Goal: Transaction & Acquisition: Purchase product/service

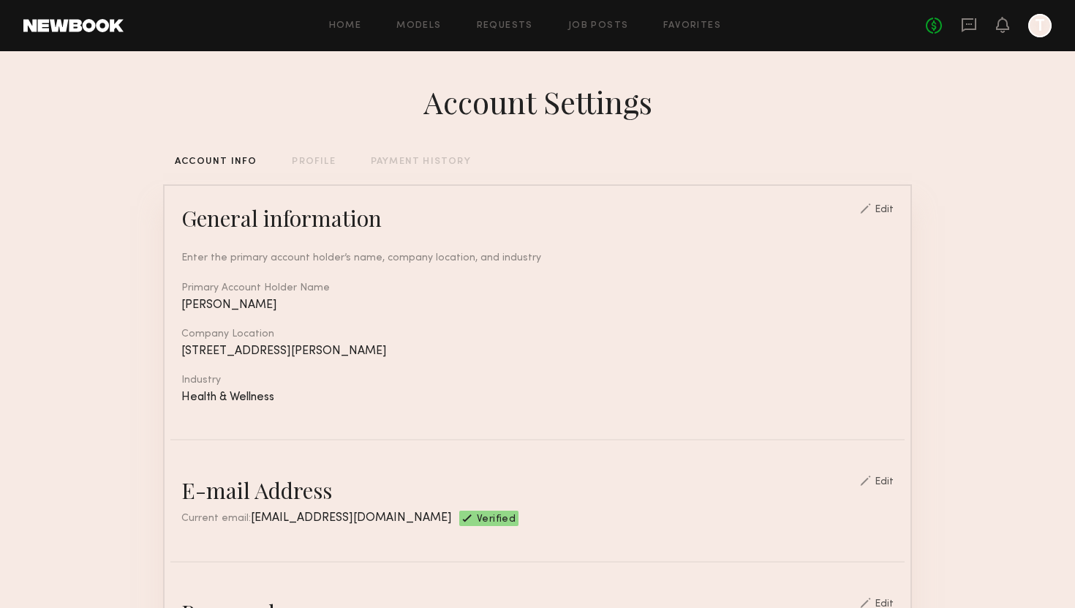
click at [63, 32] on header "Home Models Requests Job Posts Favorites Sign Out No fees up to $5,000 T" at bounding box center [537, 25] width 1075 height 51
click at [410, 21] on link "Models" at bounding box center [418, 26] width 45 height 10
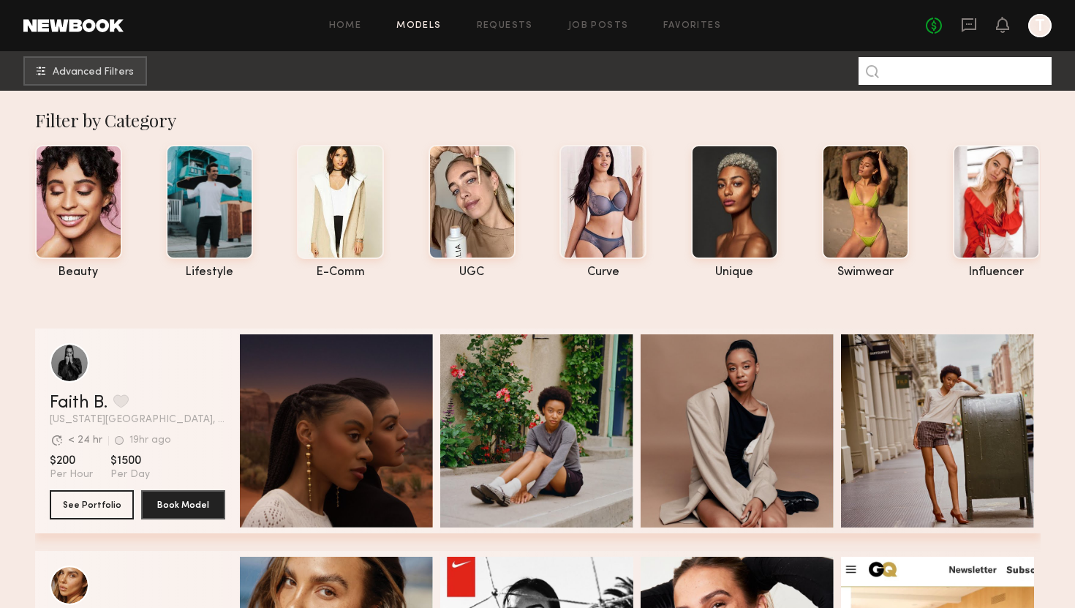
click at [939, 75] on input at bounding box center [955, 71] width 193 height 28
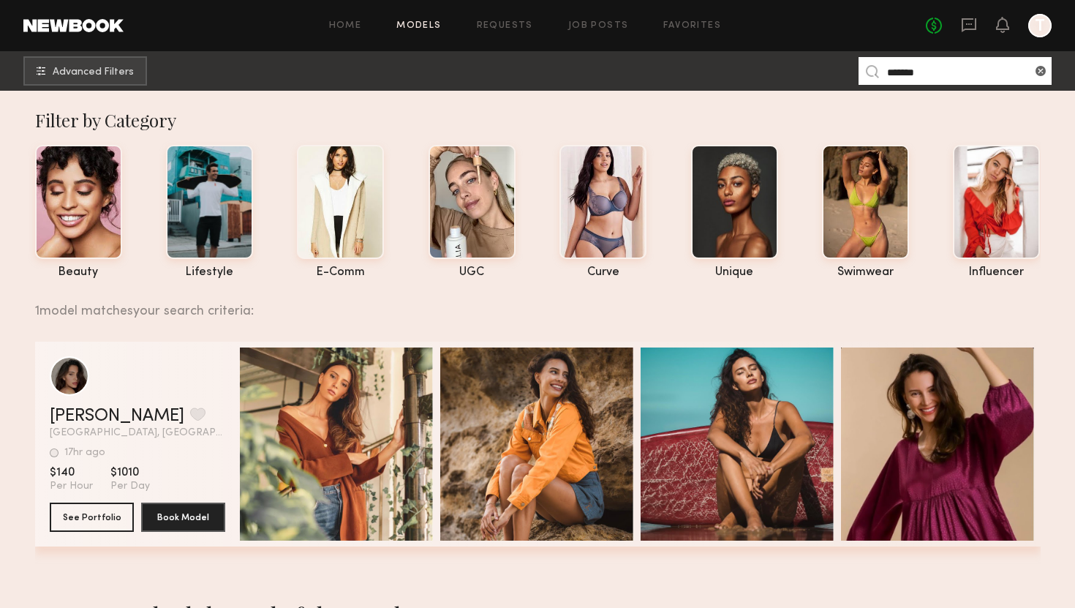
click at [91, 532] on section "[PERSON_NAME] Favorite [GEOGRAPHIC_DATA], [GEOGRAPHIC_DATA] 17hr ago Last Onlin…" at bounding box center [138, 444] width 176 height 205
click at [89, 524] on button "See Portfolio" at bounding box center [92, 516] width 84 height 29
drag, startPoint x: 923, startPoint y: 71, endPoint x: 837, endPoint y: 71, distance: 85.6
click at [837, 71] on nb-browse-subheader "Advanced Filters ******" at bounding box center [537, 70] width 1075 height 39
type input "*"
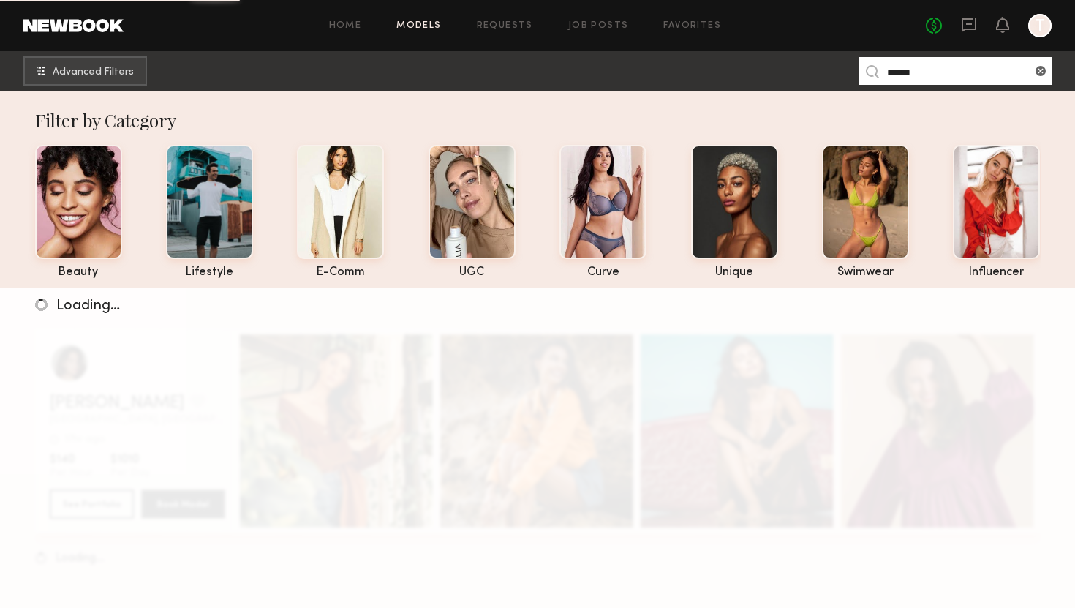
type input "******"
click at [931, 74] on input "******" at bounding box center [955, 71] width 193 height 28
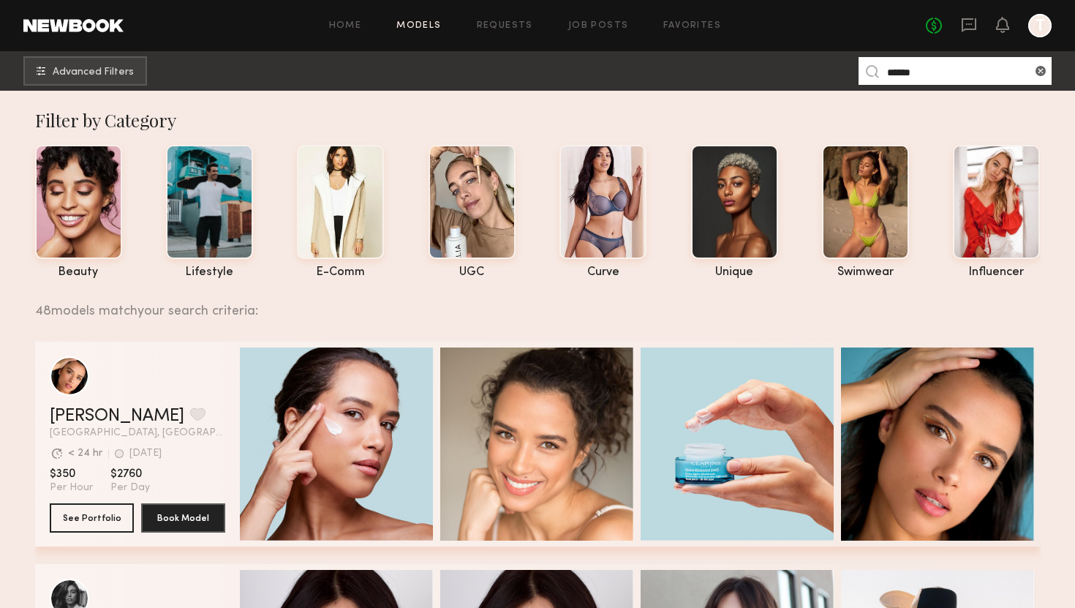
click at [960, 23] on div "No fees up to $5,000 T" at bounding box center [989, 25] width 126 height 23
click at [971, 21] on icon at bounding box center [969, 25] width 16 height 16
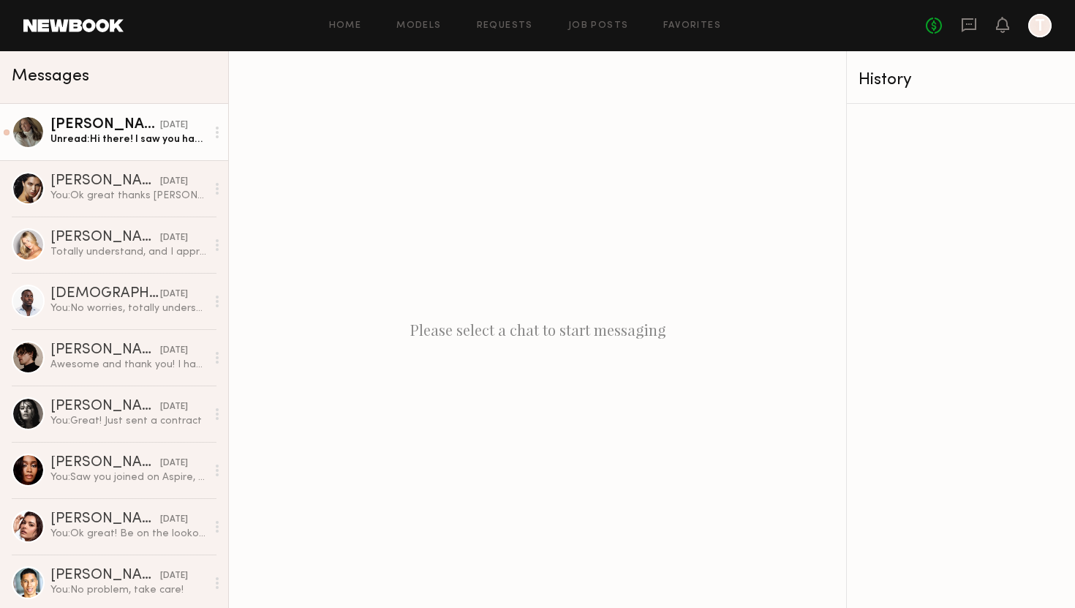
click at [148, 148] on link "Alexis K. yesterday Unread: Hi there! I saw you have a posting for an in-person…" at bounding box center [114, 132] width 228 height 56
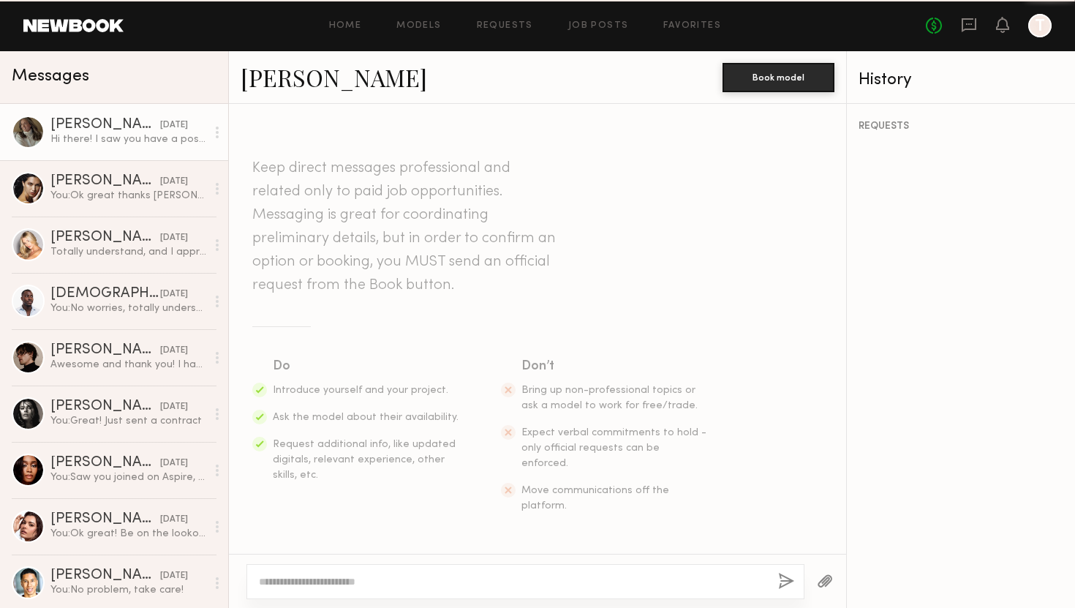
scroll to position [3701, 0]
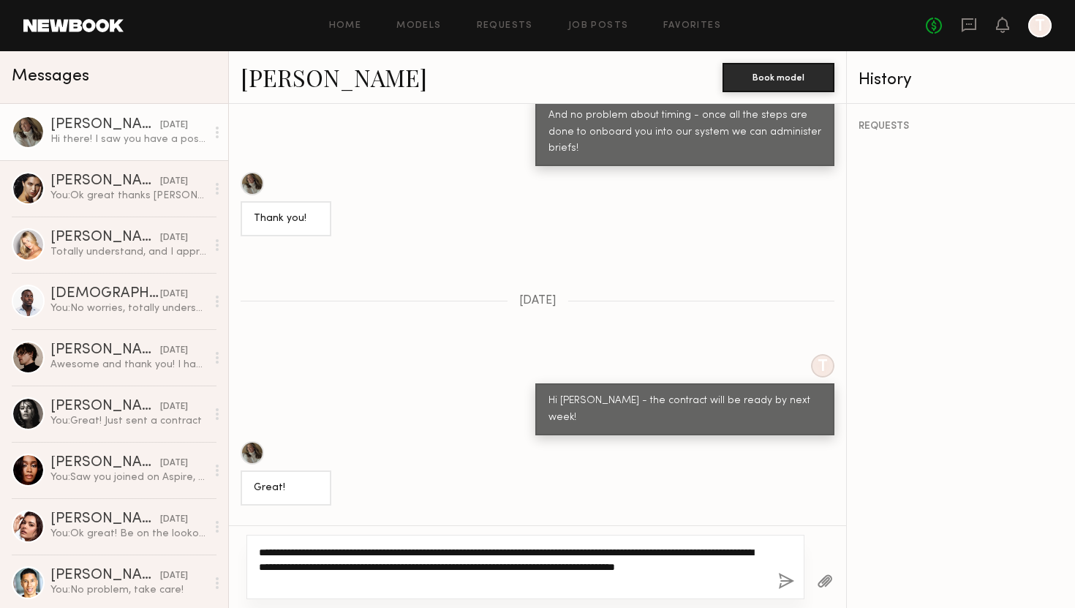
click at [269, 581] on textarea "**********" at bounding box center [513, 567] width 508 height 44
click at [268, 581] on textarea "**********" at bounding box center [513, 567] width 508 height 44
click at [348, 584] on textarea "**********" at bounding box center [513, 567] width 508 height 44
drag, startPoint x: 470, startPoint y: 552, endPoint x: 374, endPoint y: 552, distance: 95.8
click at [374, 552] on textarea "**********" at bounding box center [513, 567] width 508 height 44
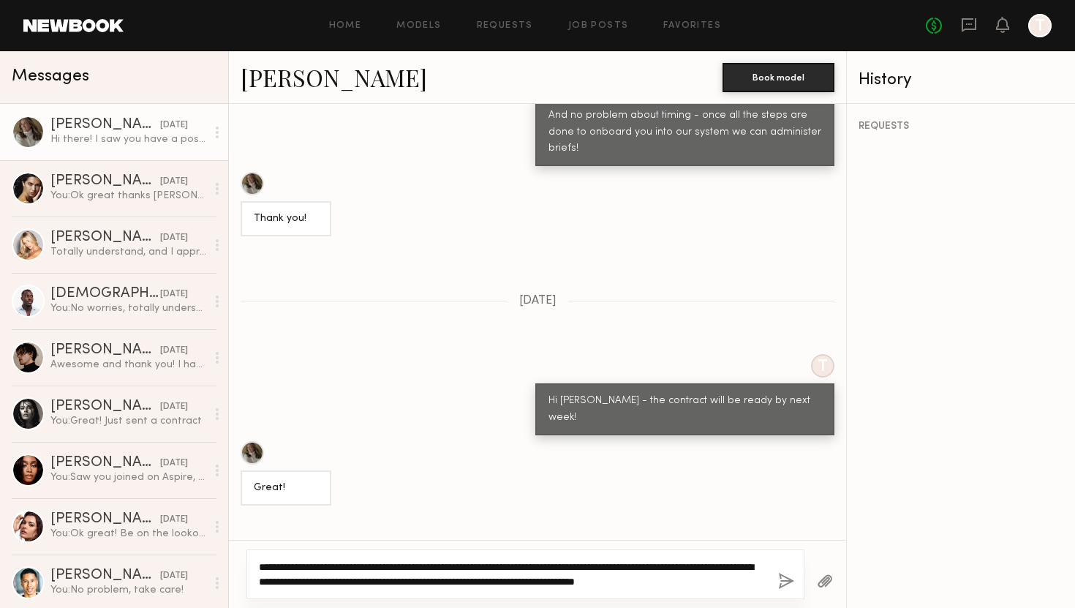
drag, startPoint x: 748, startPoint y: 569, endPoint x: 618, endPoint y: 571, distance: 129.5
click at [618, 571] on textarea "**********" at bounding box center [513, 574] width 508 height 29
click at [609, 568] on textarea "**********" at bounding box center [513, 574] width 508 height 29
type textarea "**********"
click at [678, 578] on textarea "**********" at bounding box center [513, 574] width 508 height 29
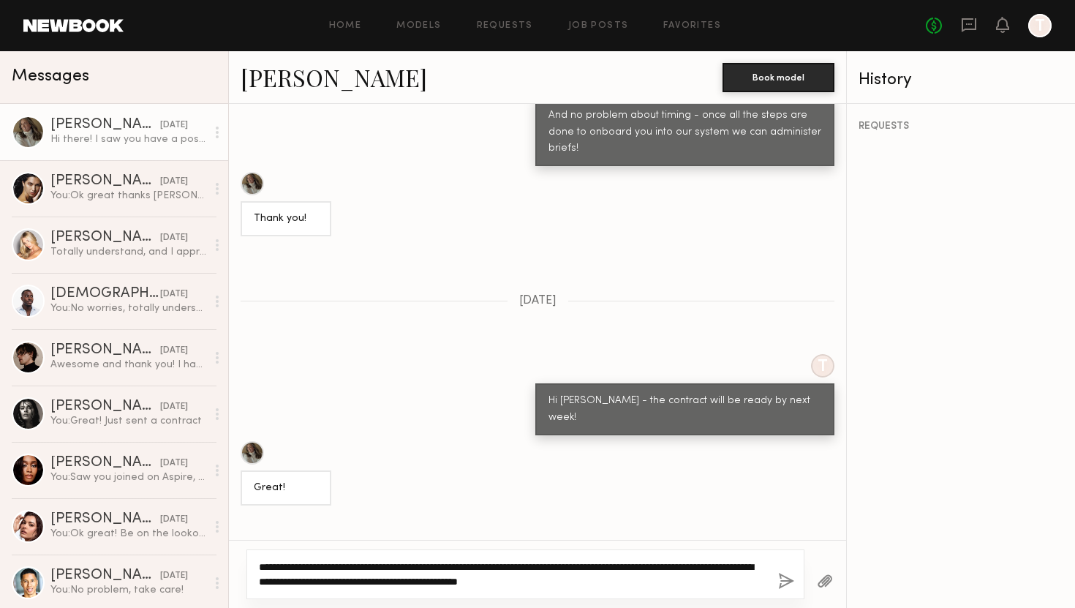
drag, startPoint x: 652, startPoint y: 583, endPoint x: 233, endPoint y: 565, distance: 419.5
click at [233, 565] on div "**********" at bounding box center [537, 574] width 617 height 68
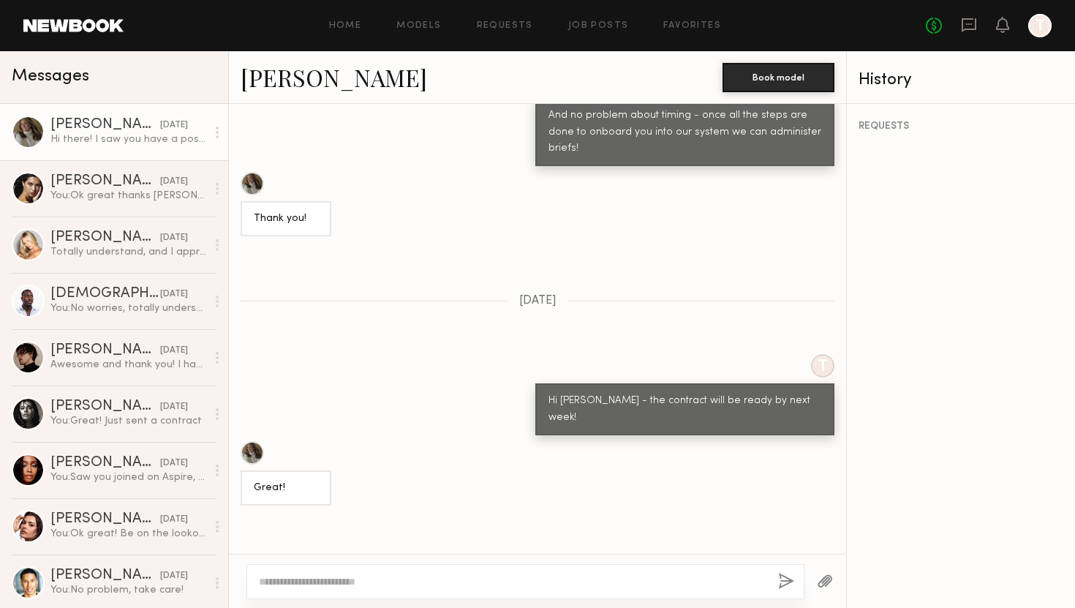
click at [274, 88] on link "[PERSON_NAME]" at bounding box center [334, 76] width 187 height 31
click at [301, 586] on textarea at bounding box center [513, 581] width 508 height 15
click at [402, 582] on textarea "**********" at bounding box center [513, 581] width 508 height 15
click at [739, 577] on textarea "**********" at bounding box center [513, 581] width 508 height 15
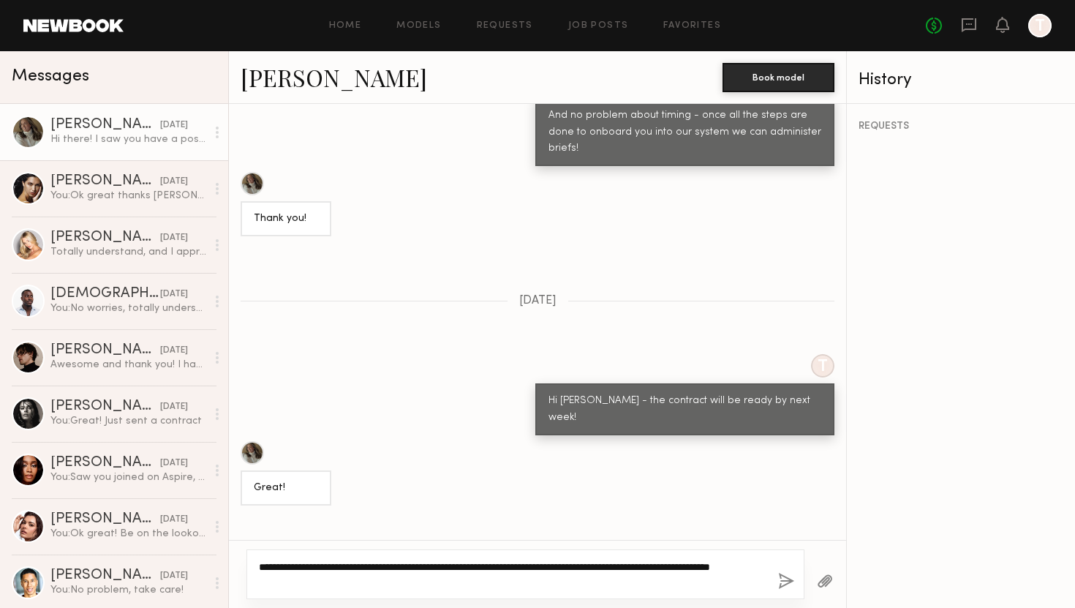
click at [313, 579] on textarea "**********" at bounding box center [513, 574] width 508 height 29
click at [291, 580] on textarea "**********" at bounding box center [513, 574] width 508 height 29
click at [292, 580] on textarea "**********" at bounding box center [513, 574] width 508 height 29
click at [364, 592] on div "**********" at bounding box center [525, 574] width 558 height 50
click at [363, 583] on textarea "**********" at bounding box center [513, 574] width 508 height 29
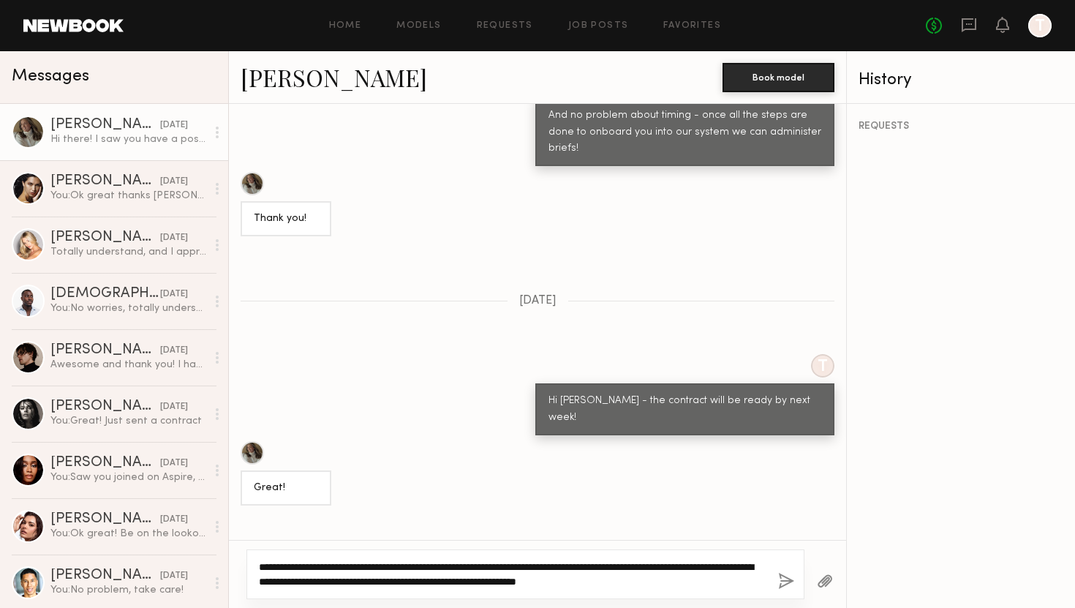
click at [682, 578] on textarea "**********" at bounding box center [513, 574] width 508 height 29
click at [694, 582] on textarea "**********" at bounding box center [513, 574] width 508 height 29
click at [740, 579] on textarea "**********" at bounding box center [513, 574] width 508 height 29
type textarea "**********"
click at [774, 579] on div "**********" at bounding box center [525, 574] width 558 height 50
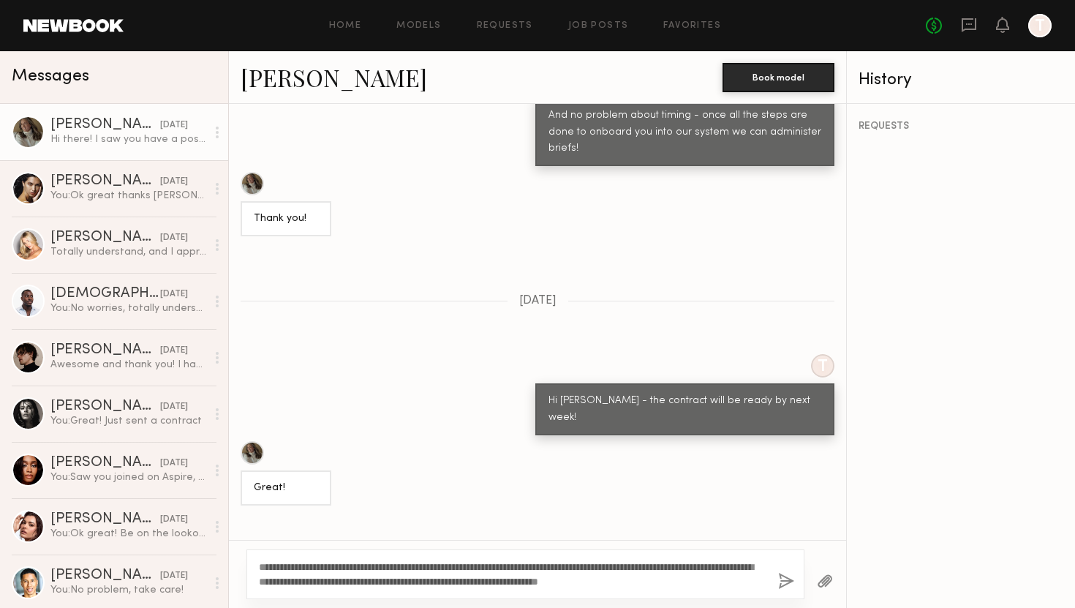
click at [786, 579] on button "button" at bounding box center [786, 582] width 16 height 18
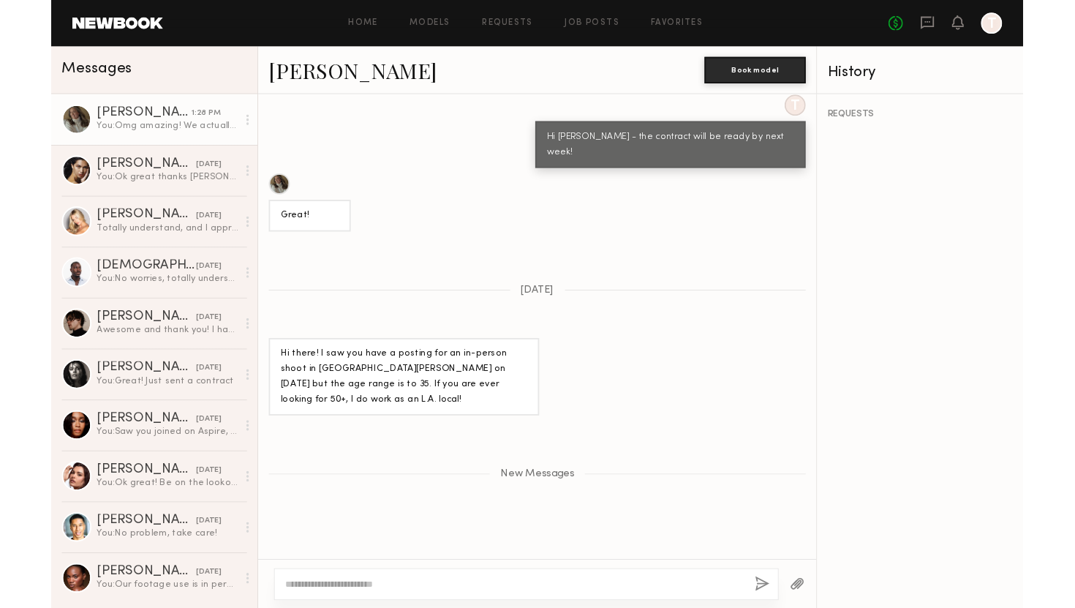
scroll to position [4015, 0]
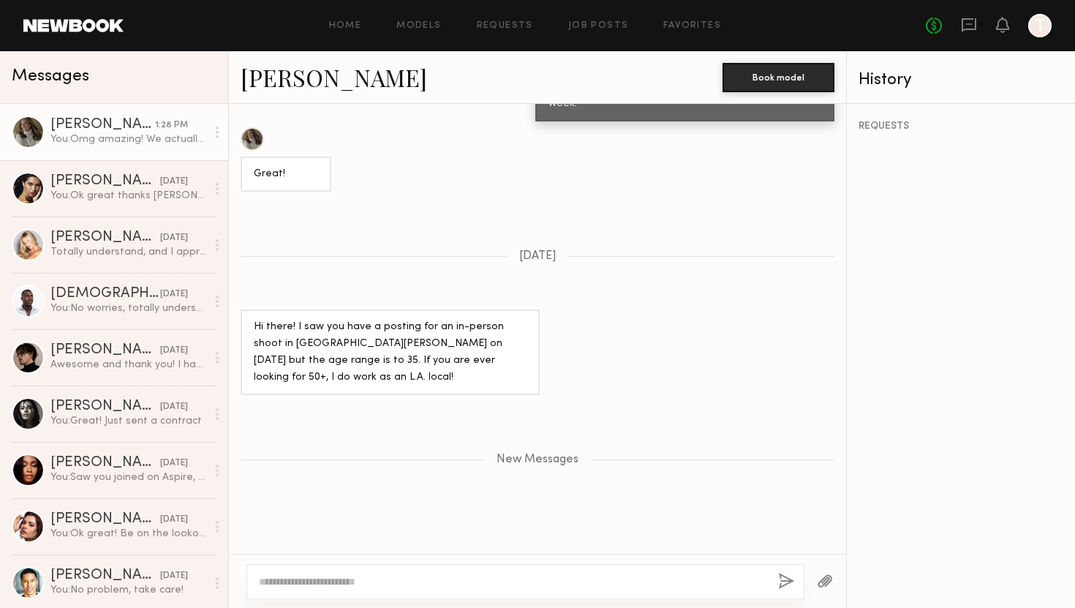
click at [294, 65] on link "[PERSON_NAME]" at bounding box center [334, 76] width 187 height 31
click at [323, 583] on textarea at bounding box center [513, 581] width 508 height 15
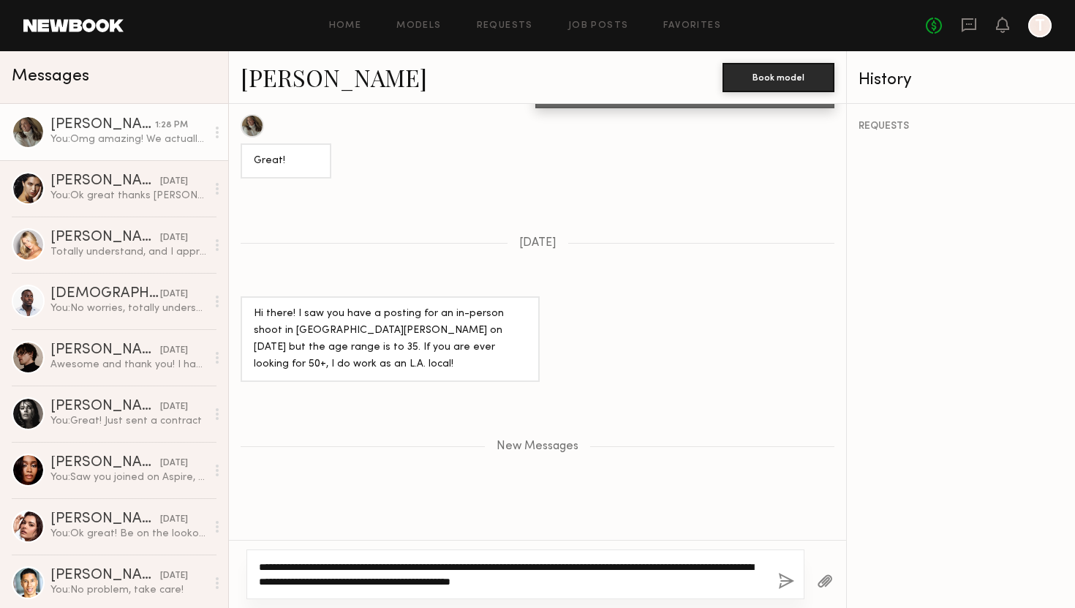
type textarea "**********"
click at [772, 582] on div "**********" at bounding box center [525, 574] width 558 height 50
click at [779, 584] on button "button" at bounding box center [786, 582] width 16 height 18
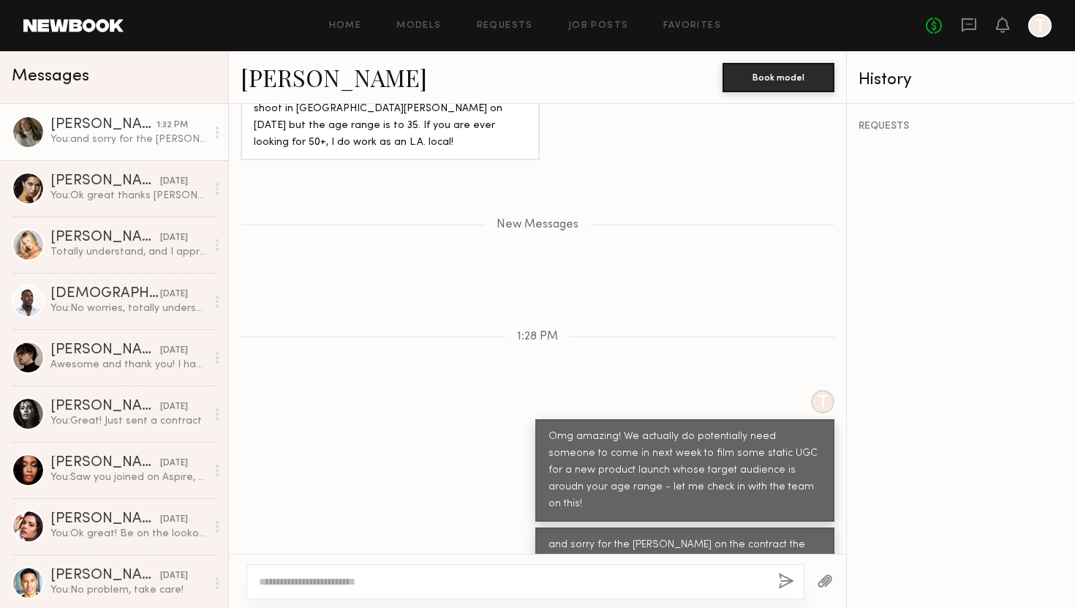
scroll to position [4314, 0]
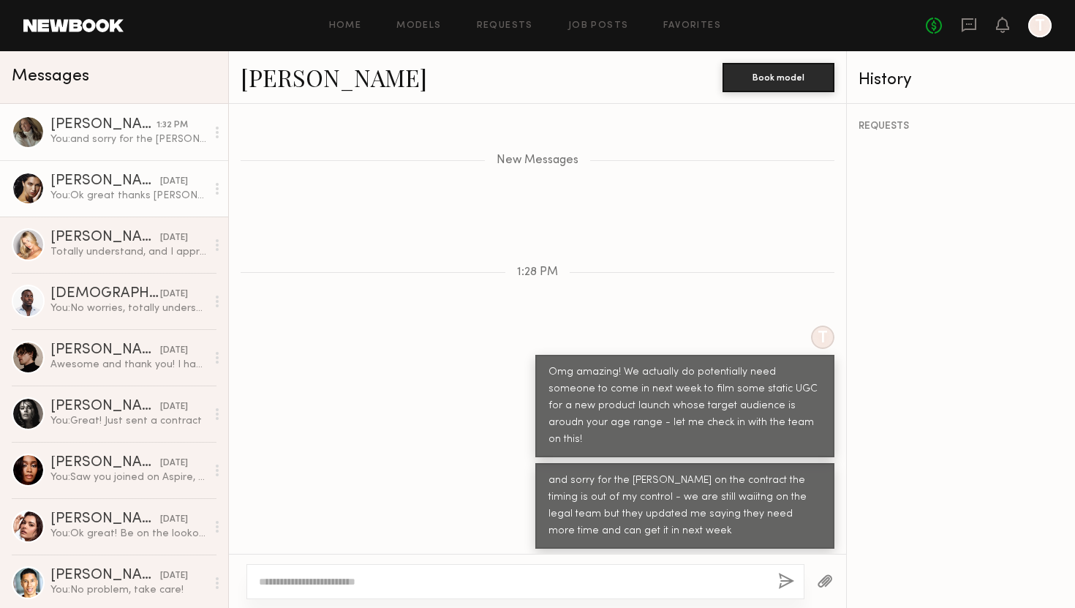
click at [67, 214] on link "Giselle P. 09/09/2025 You: Ok great thanks Giselle!" at bounding box center [114, 188] width 228 height 56
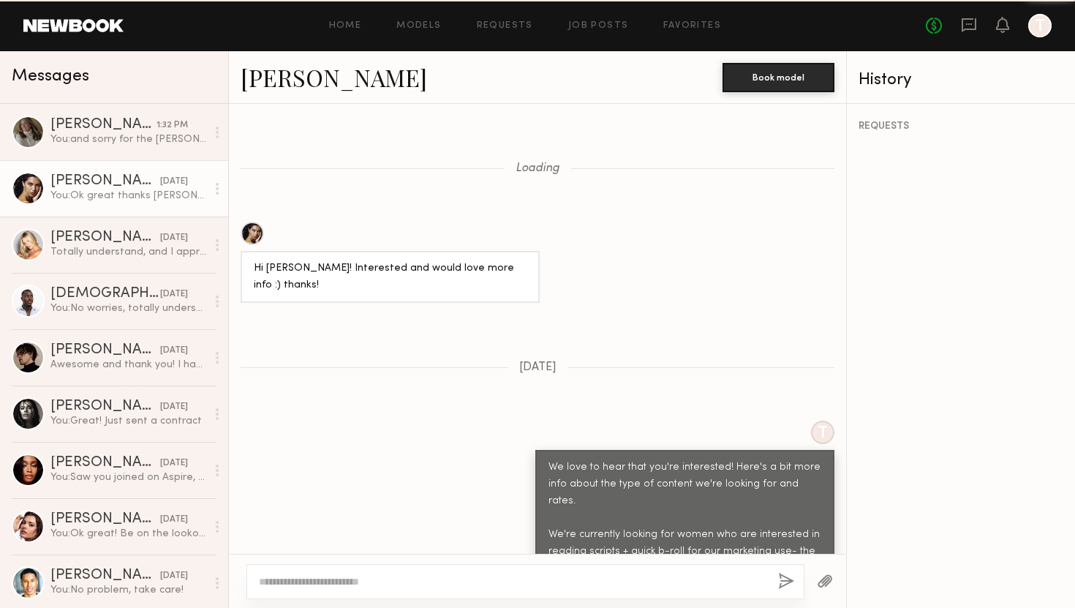
scroll to position [1303, 0]
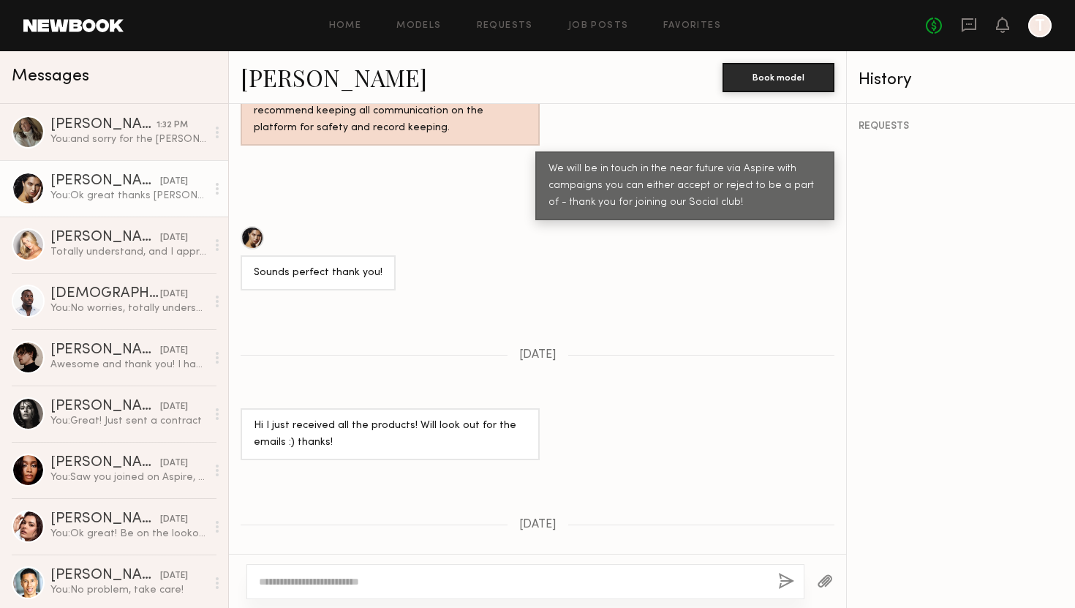
click at [308, 85] on link "Giselle P." at bounding box center [334, 76] width 187 height 31
click at [86, 38] on header "Home Models Requests Job Posts Favorites Sign Out No fees up to $5,000 T" at bounding box center [537, 25] width 1075 height 51
click at [76, 29] on link at bounding box center [73, 25] width 100 height 13
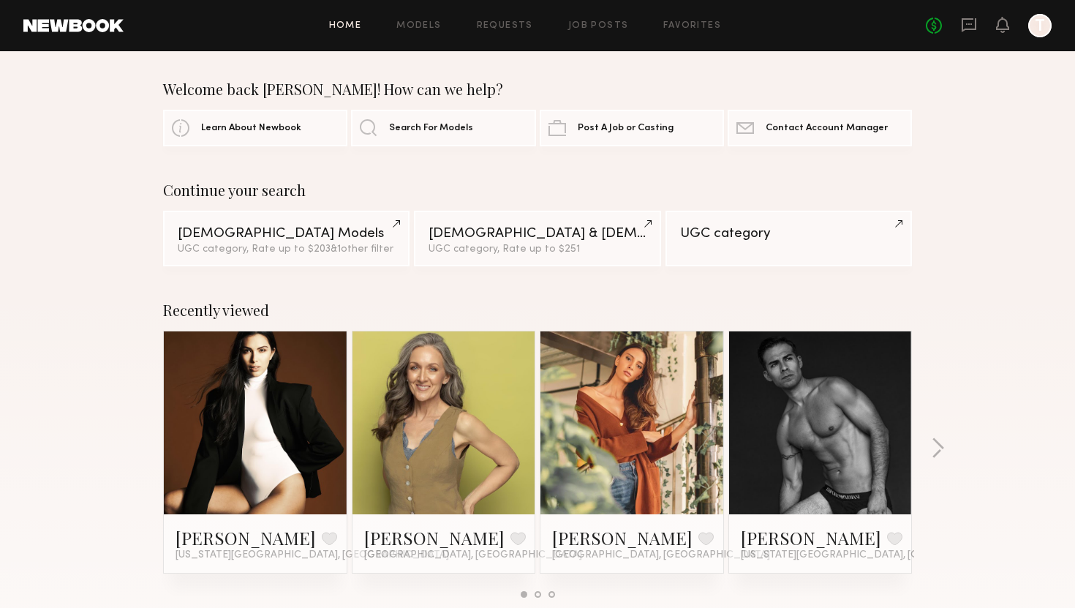
click at [982, 23] on div "No fees up to $5,000 T" at bounding box center [989, 25] width 126 height 23
click at [970, 23] on icon at bounding box center [969, 23] width 6 height 1
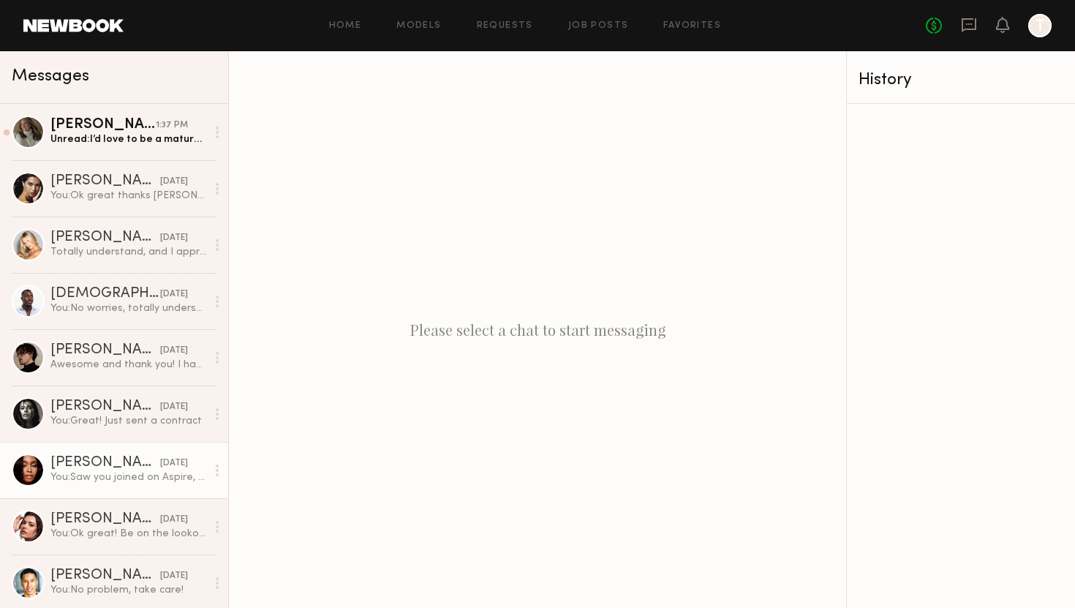
scroll to position [93, 0]
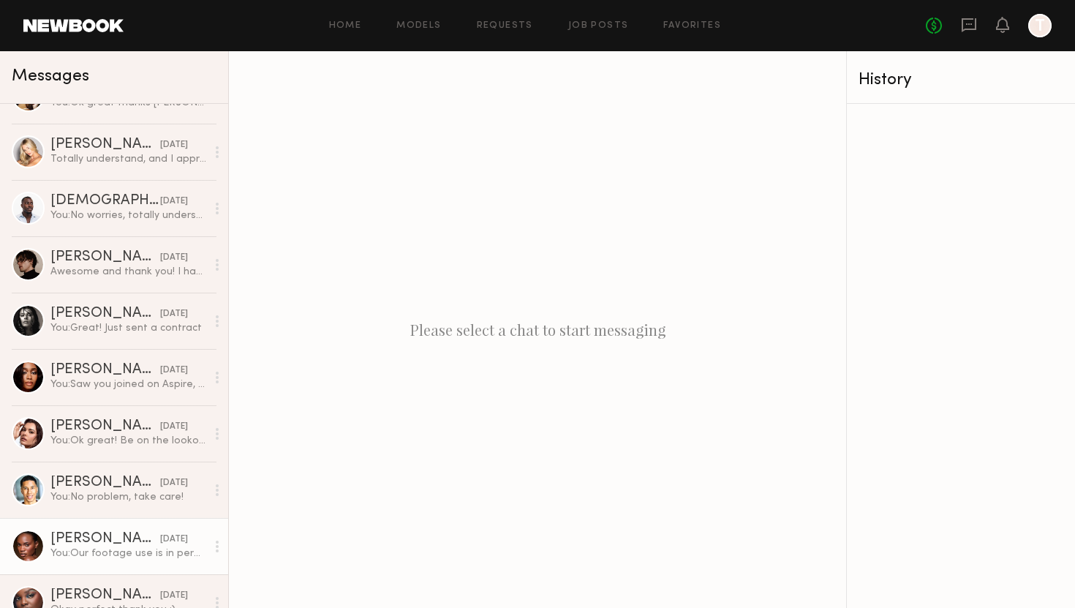
click at [61, 565] on link "Ashley B. 09/02/2025 You: Our footage use is in perpetuity. The content is used…" at bounding box center [114, 546] width 228 height 56
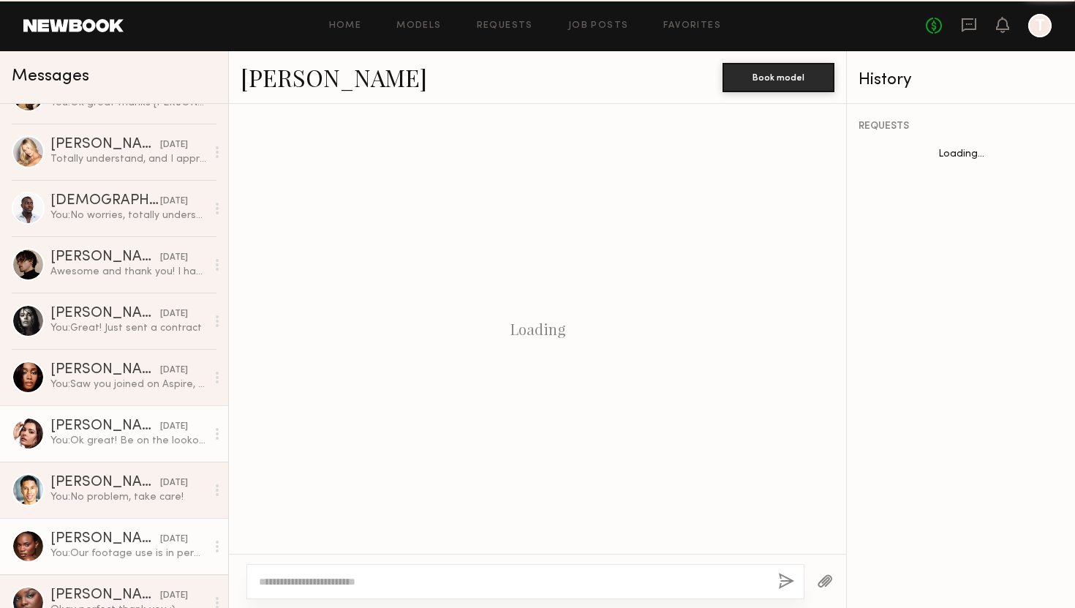
scroll to position [1300, 0]
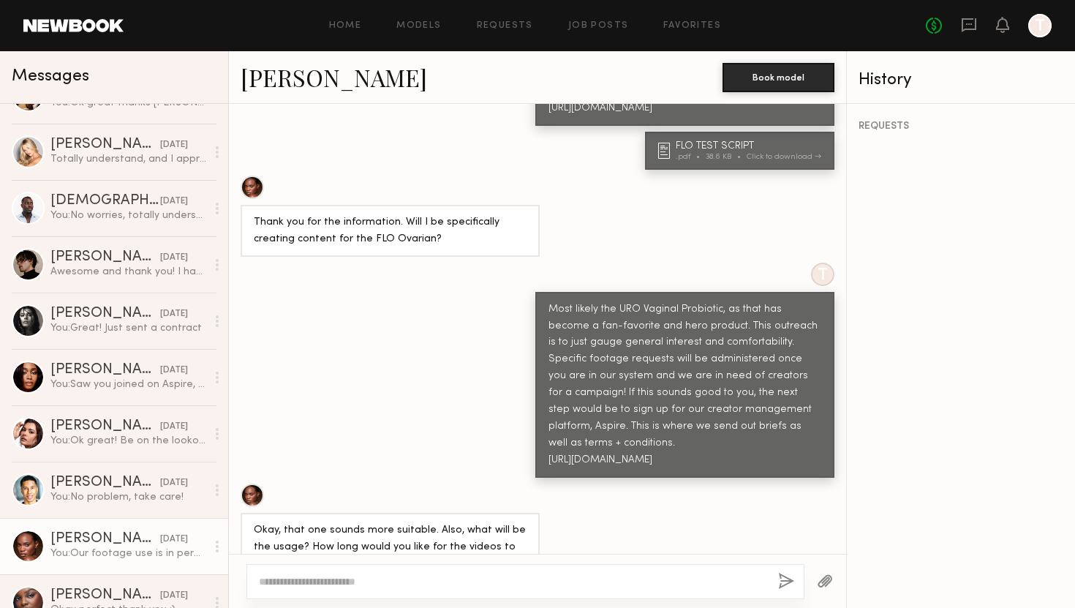
click at [306, 78] on link "Ashley B." at bounding box center [334, 76] width 187 height 31
click at [88, 583] on link "Jessica W. 09/02/2025 Okay perfect thank you :)" at bounding box center [114, 602] width 228 height 56
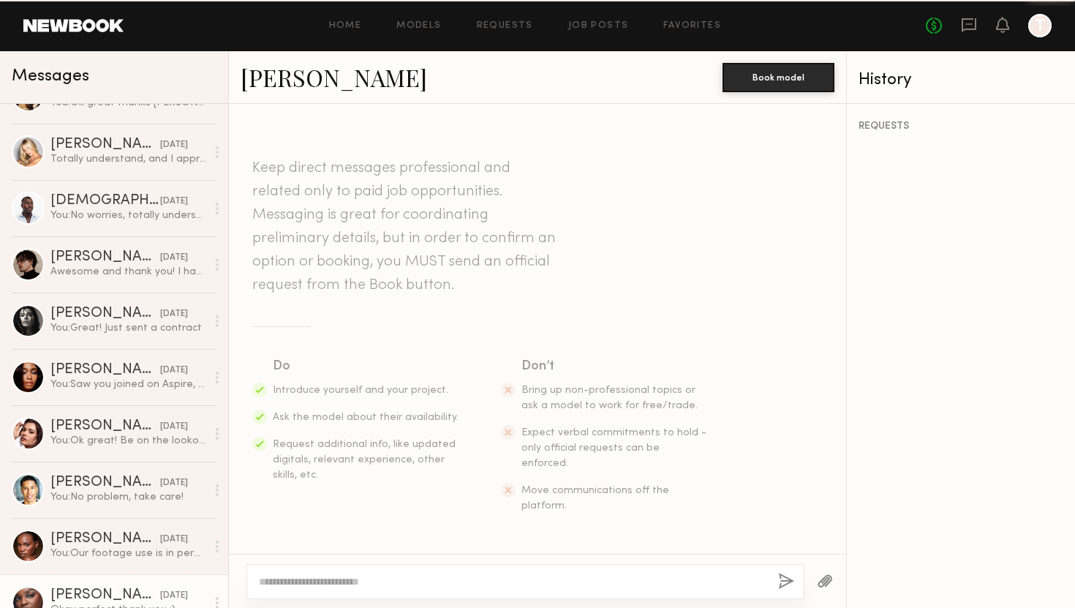
scroll to position [871, 0]
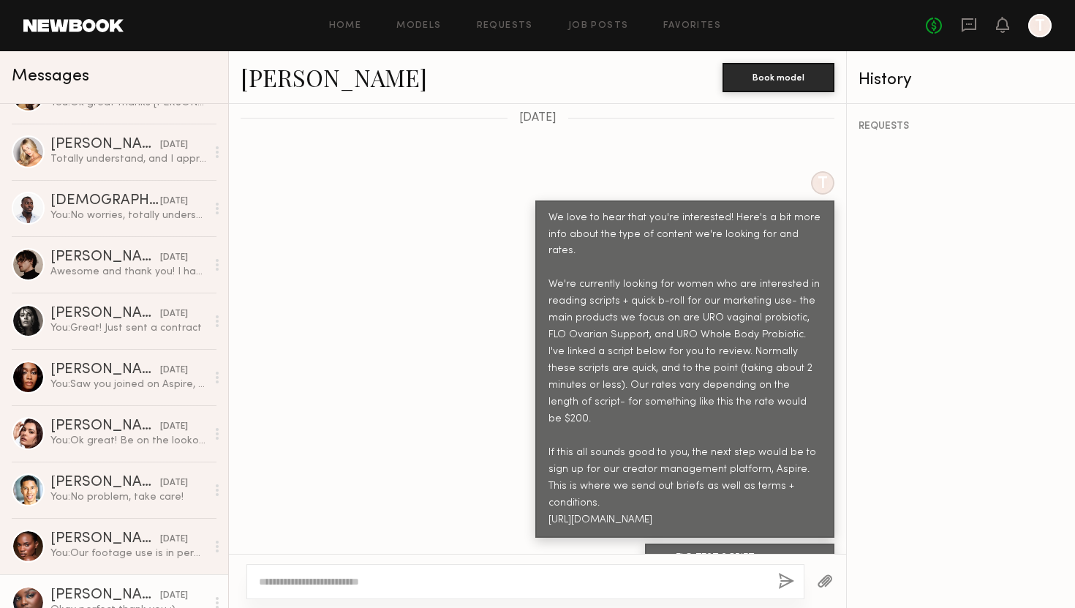
click at [304, 83] on link "Jessica W." at bounding box center [334, 76] width 187 height 31
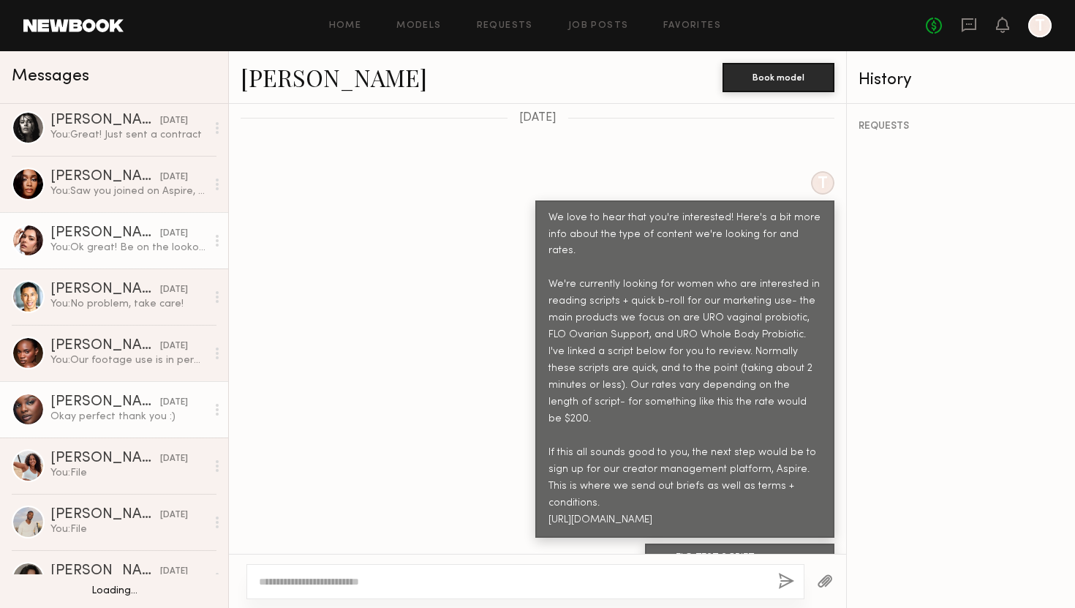
scroll to position [287, 0]
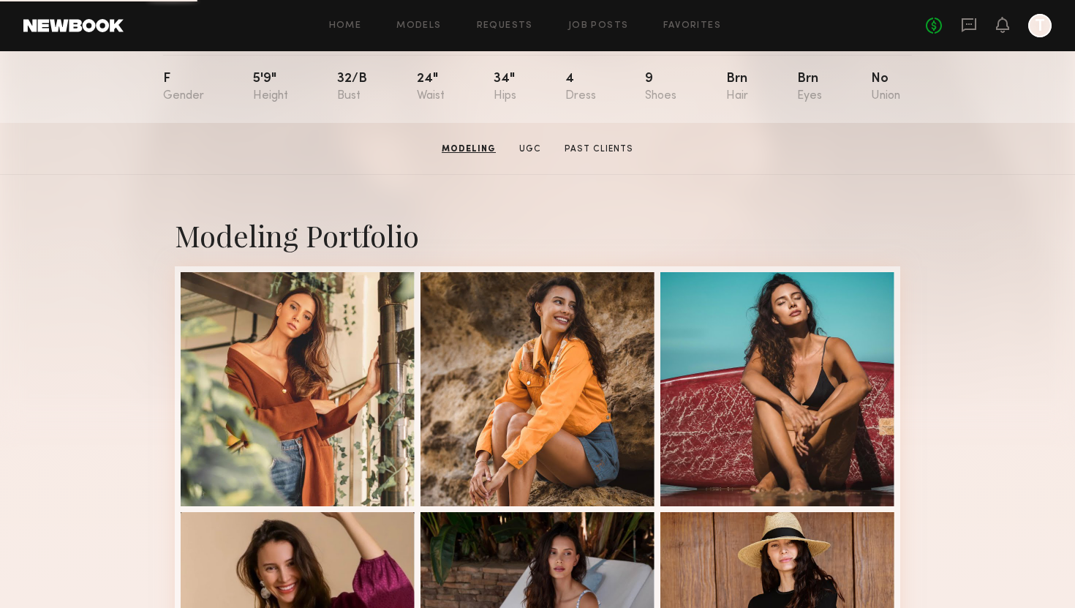
scroll to position [159, 0]
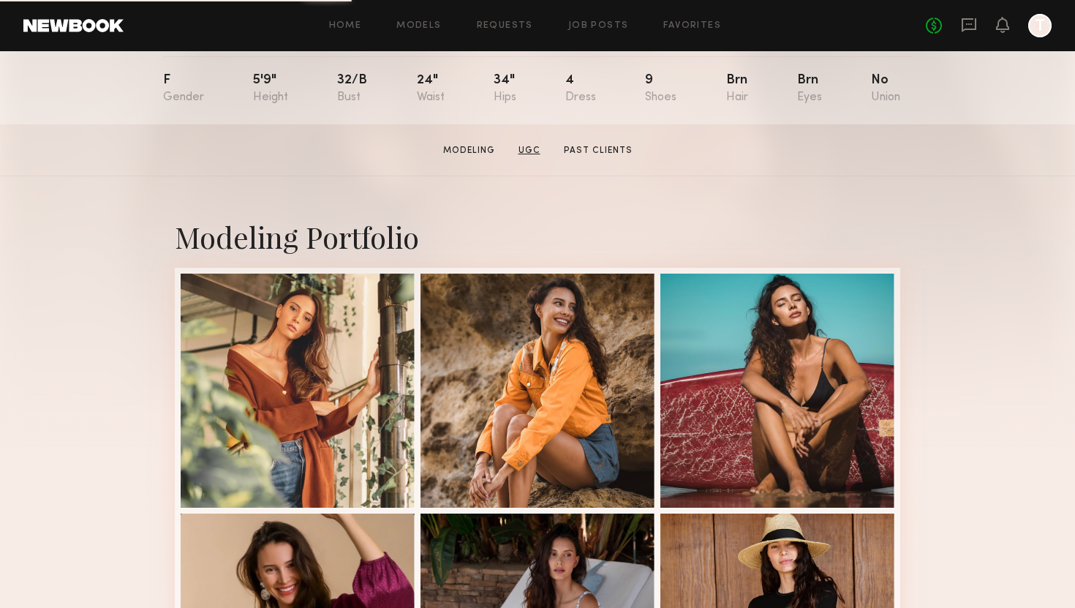
click at [526, 149] on link "UGC" at bounding box center [530, 150] width 34 height 13
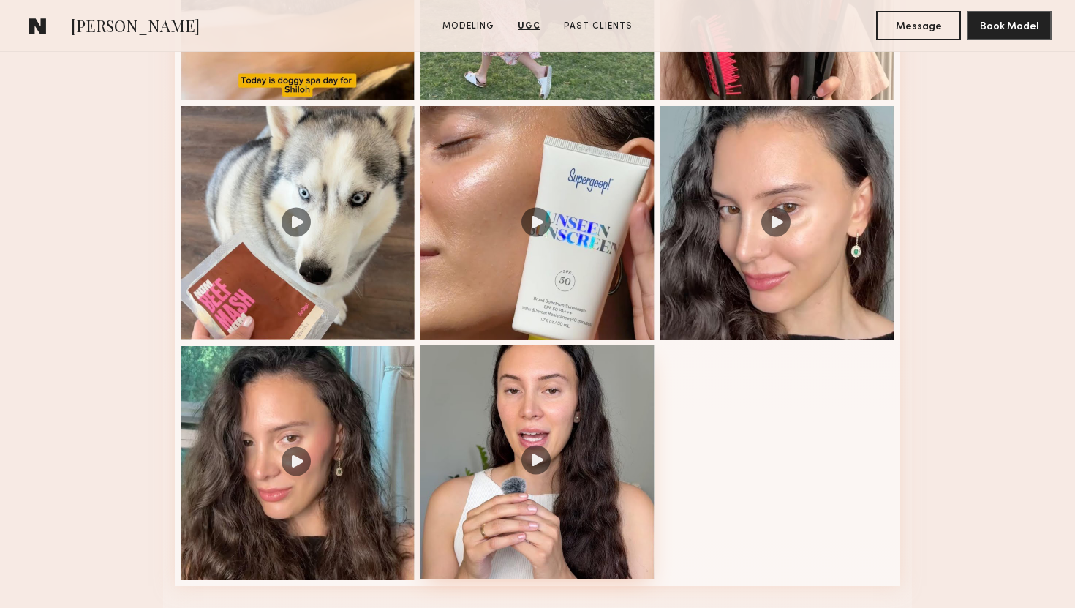
scroll to position [1752, 0]
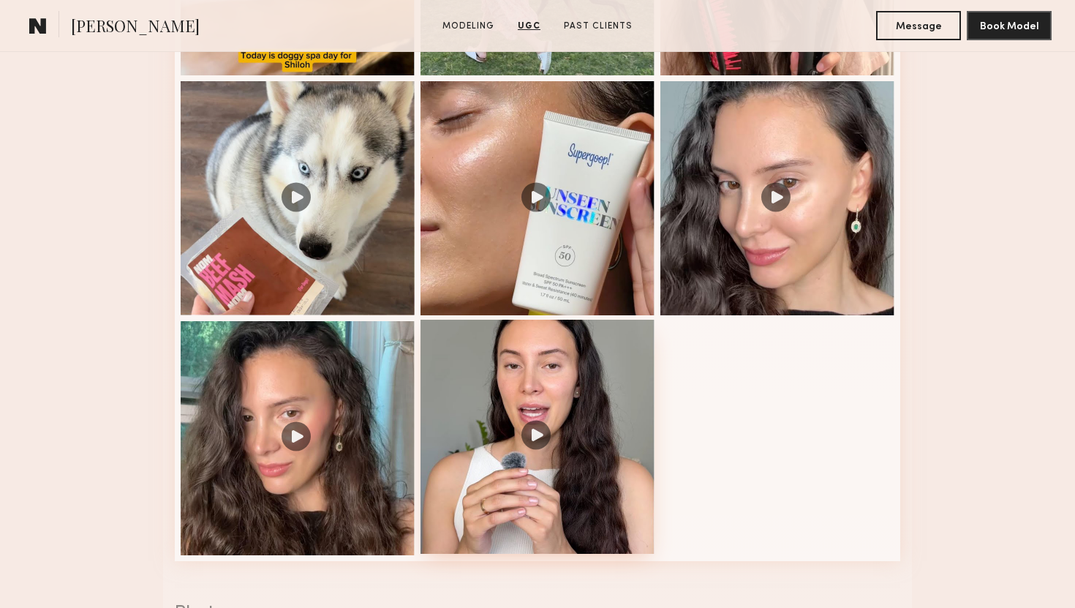
click at [581, 387] on div at bounding box center [538, 437] width 234 height 234
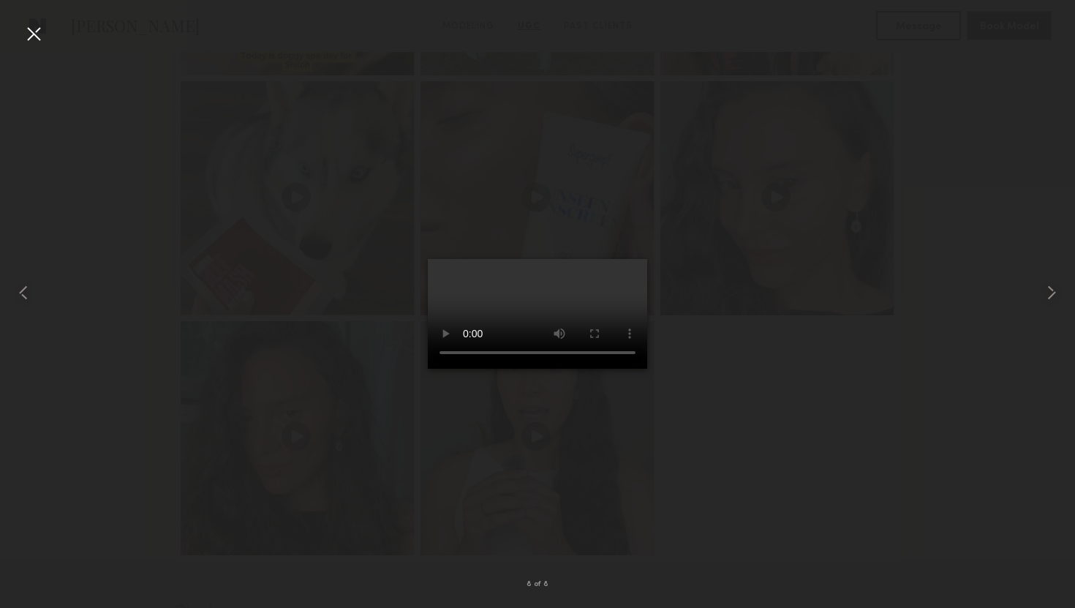
click at [786, 361] on div at bounding box center [537, 292] width 1075 height 538
click at [31, 34] on div at bounding box center [33, 33] width 23 height 23
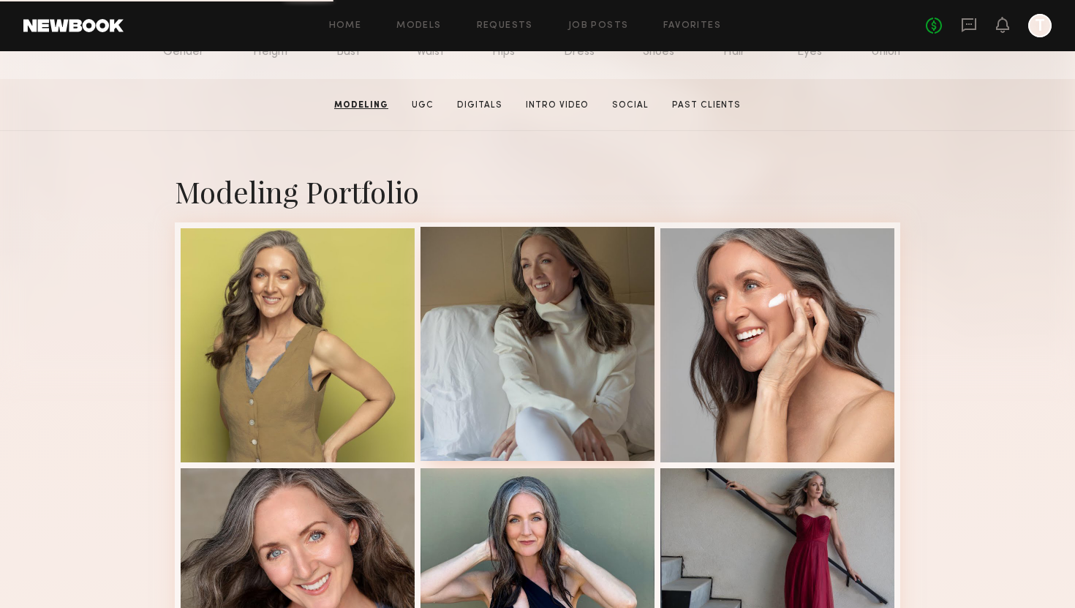
scroll to position [302, 0]
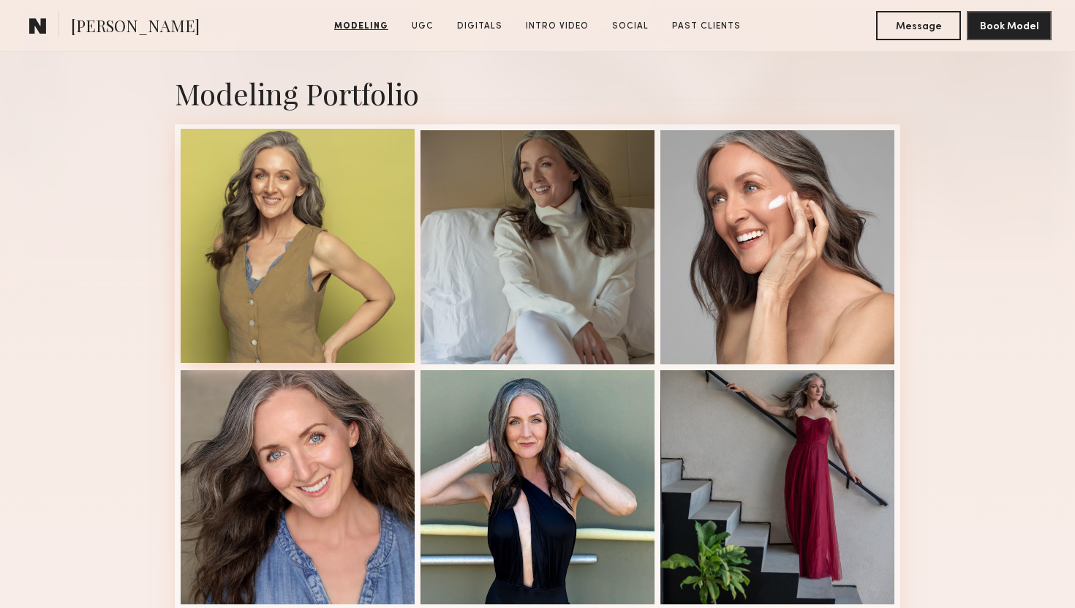
click at [299, 280] on div at bounding box center [298, 246] width 234 height 234
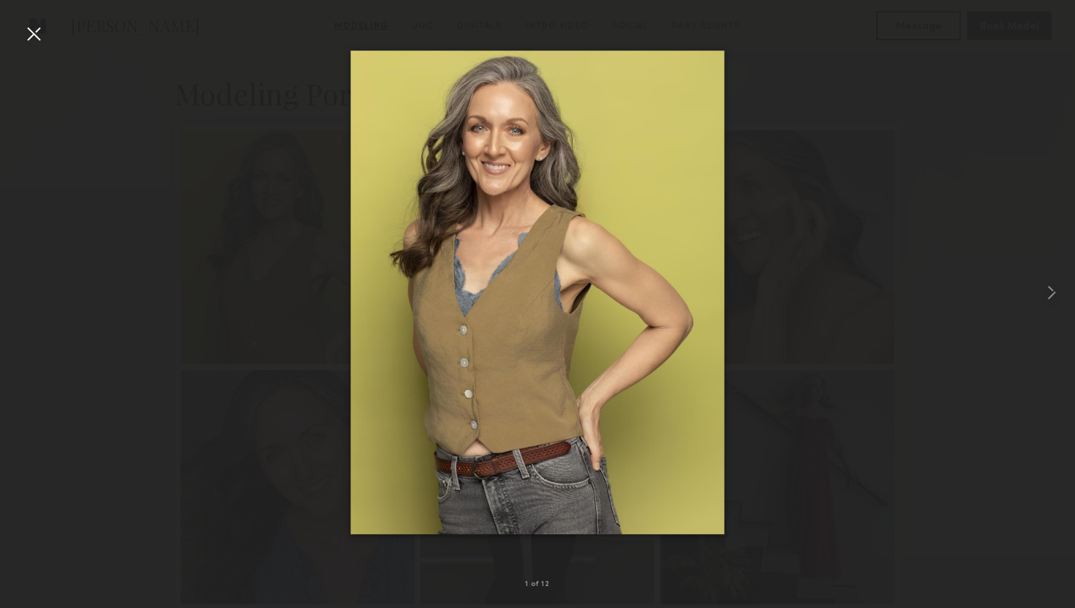
click at [239, 172] on div at bounding box center [537, 292] width 1075 height 538
click at [35, 37] on div at bounding box center [33, 33] width 23 height 23
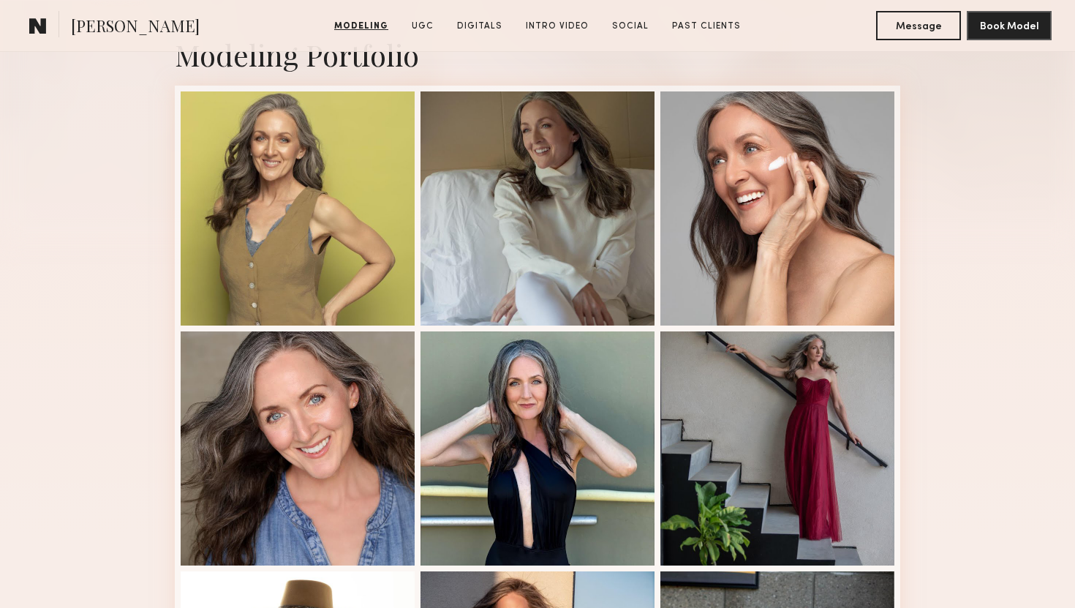
scroll to position [362, 0]
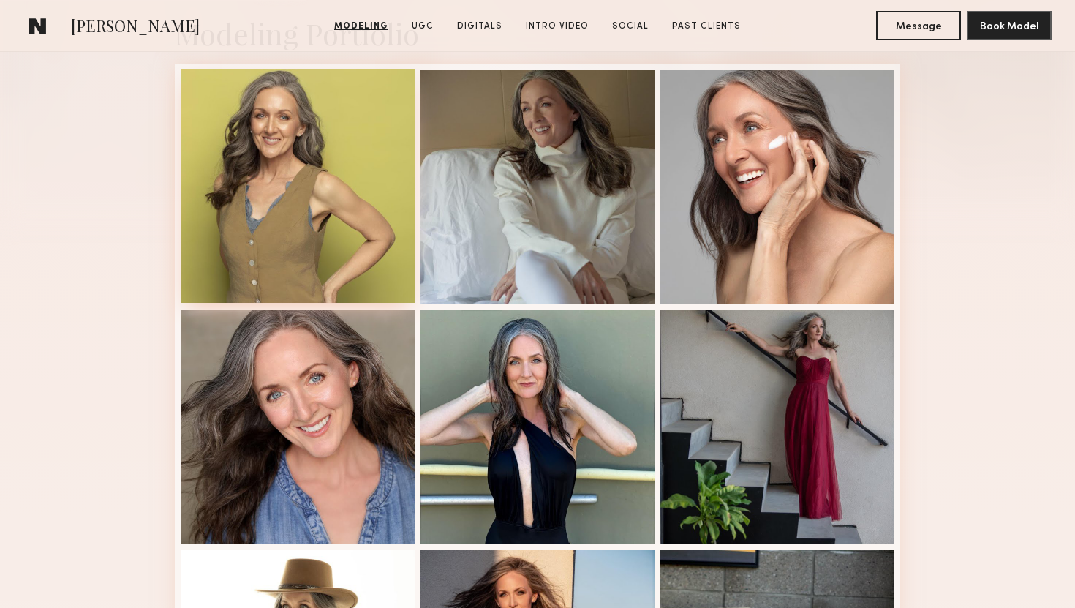
click at [308, 252] on div at bounding box center [298, 186] width 234 height 234
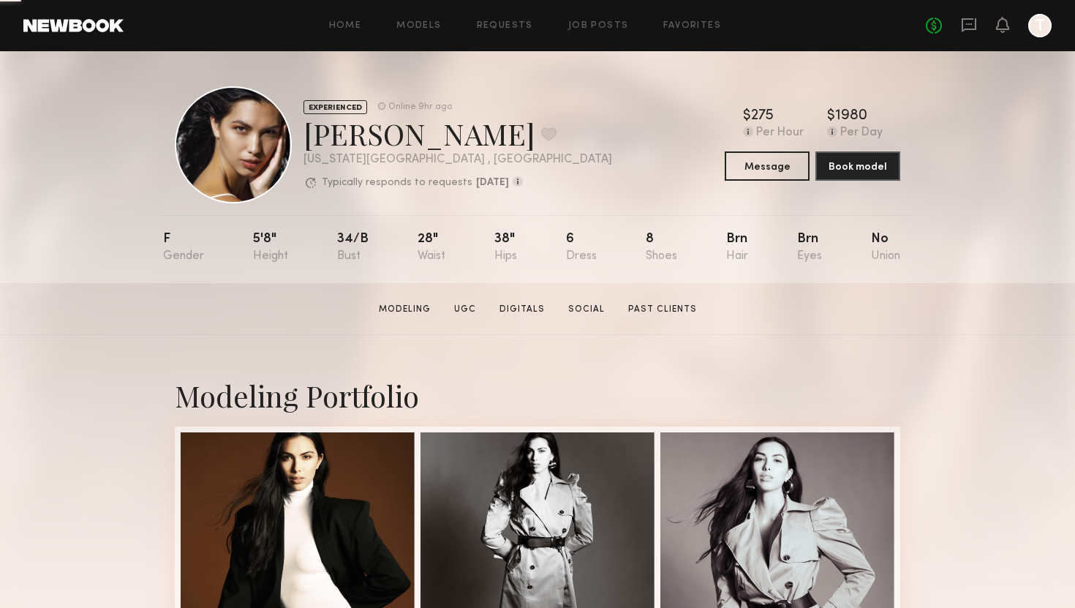
scroll to position [256, 0]
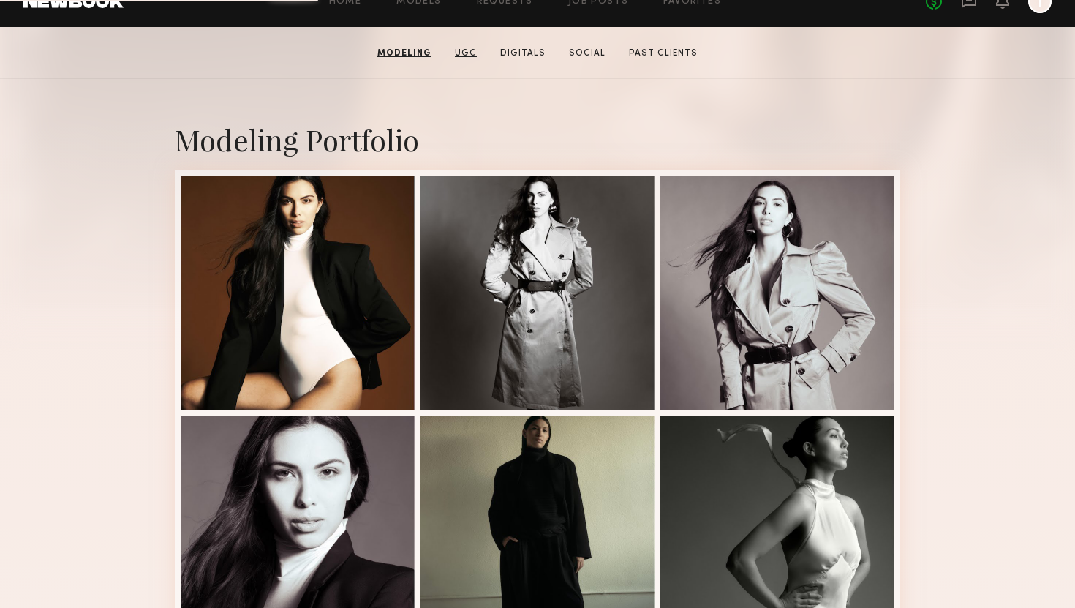
click at [467, 48] on link "UGC" at bounding box center [466, 53] width 34 height 13
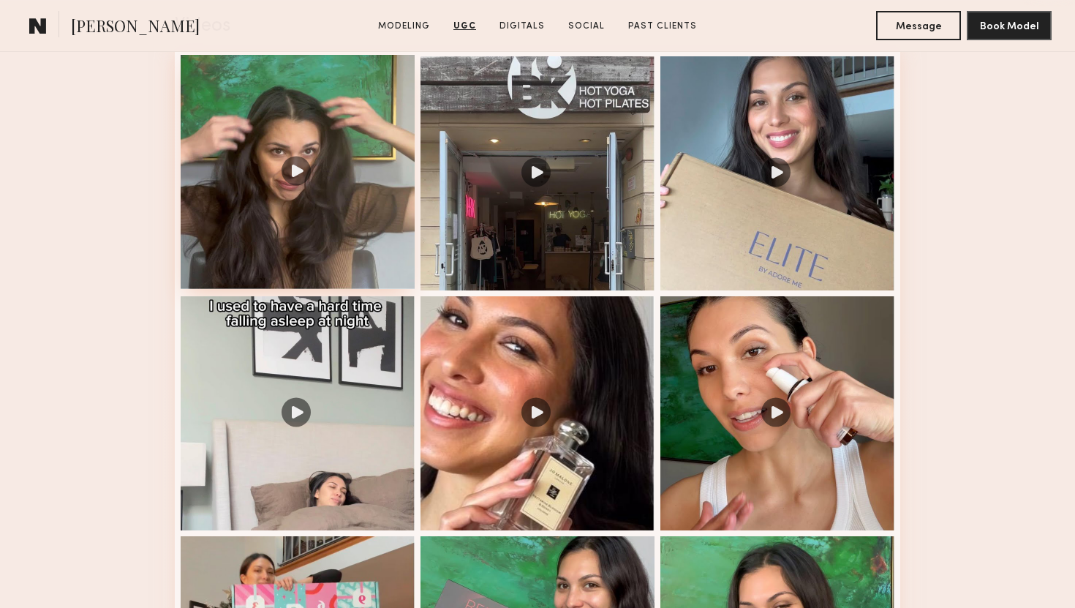
scroll to position [1578, 0]
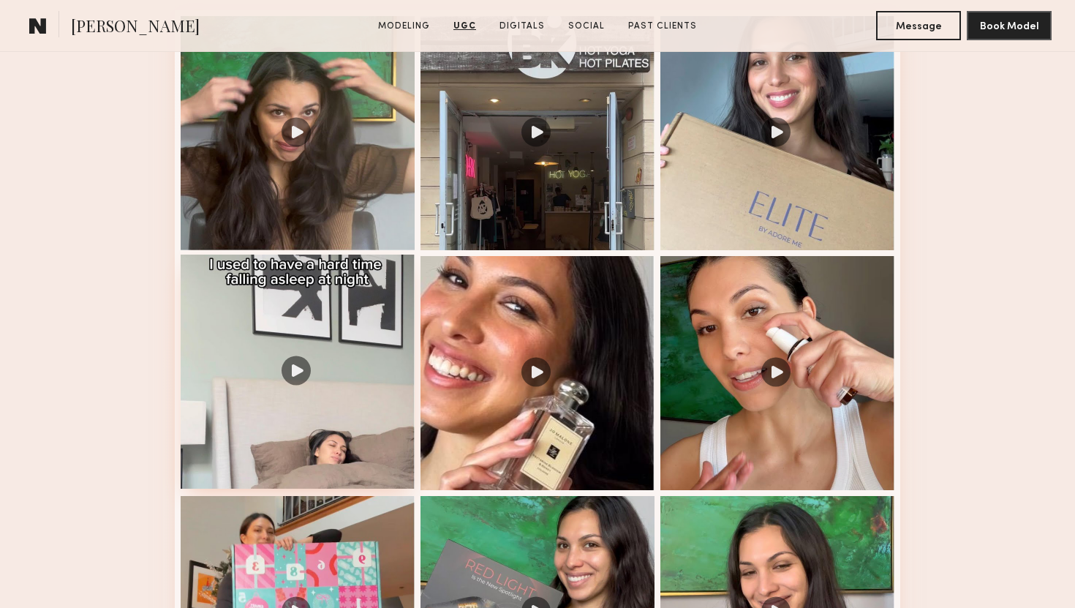
click at [293, 369] on div at bounding box center [298, 372] width 234 height 234
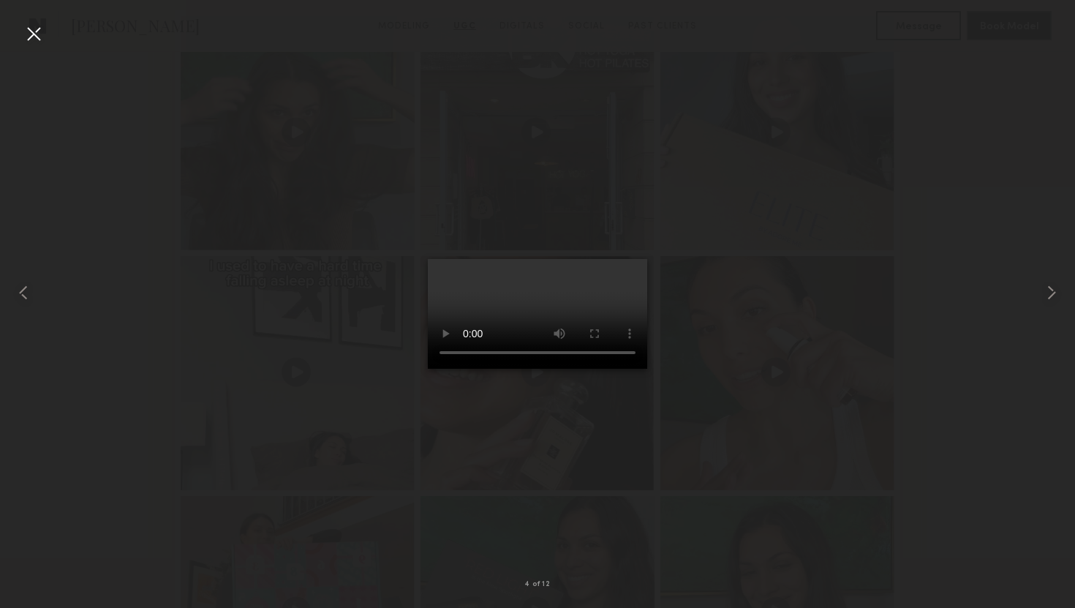
click at [775, 287] on div at bounding box center [537, 292] width 1075 height 538
click at [39, 25] on div at bounding box center [33, 33] width 23 height 23
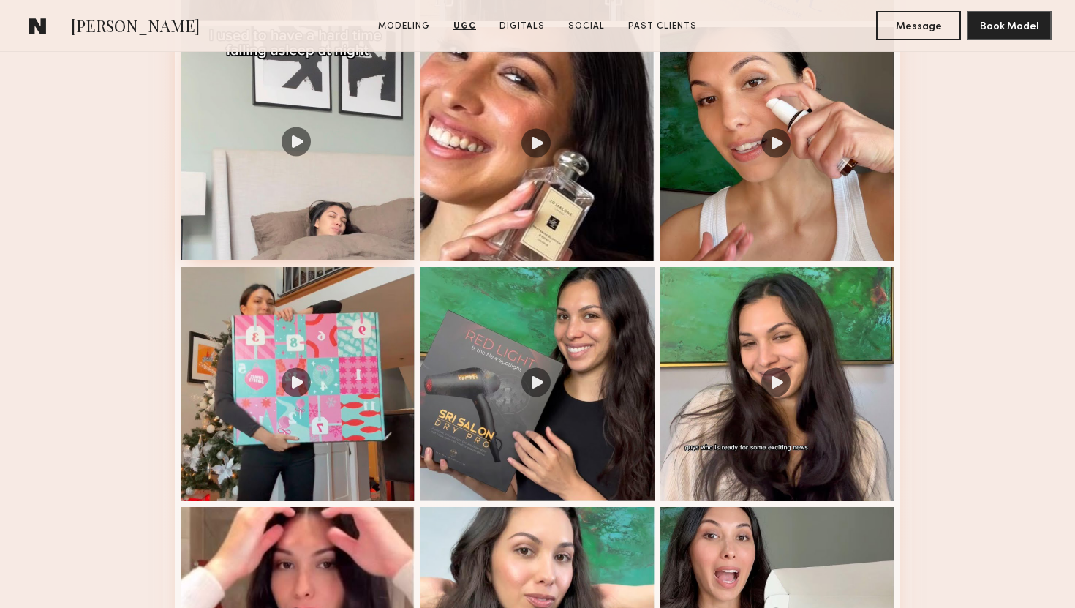
scroll to position [1853, 0]
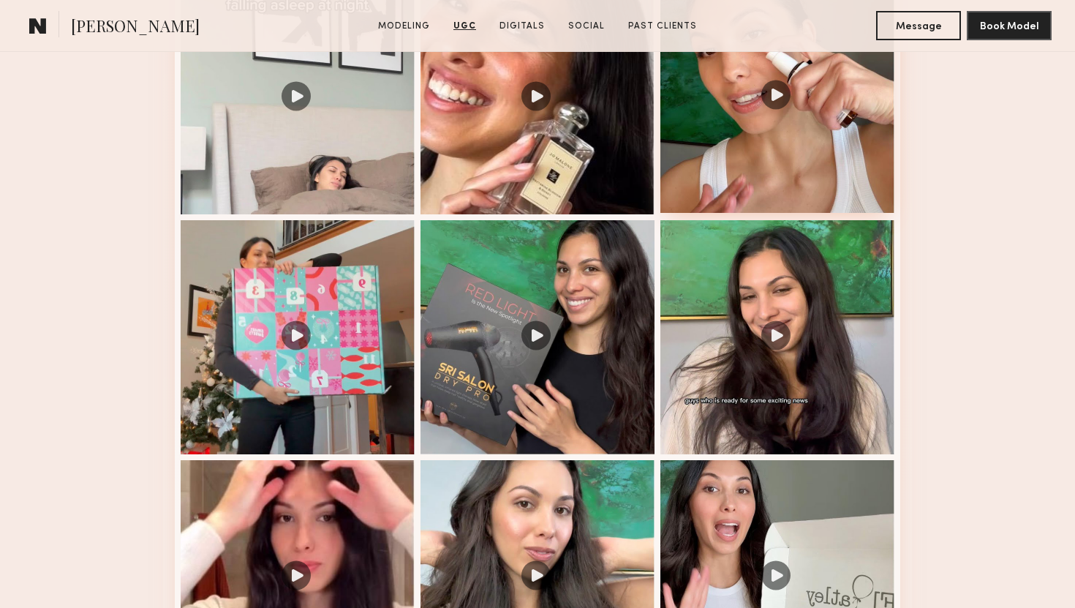
click at [804, 116] on div at bounding box center [777, 96] width 234 height 234
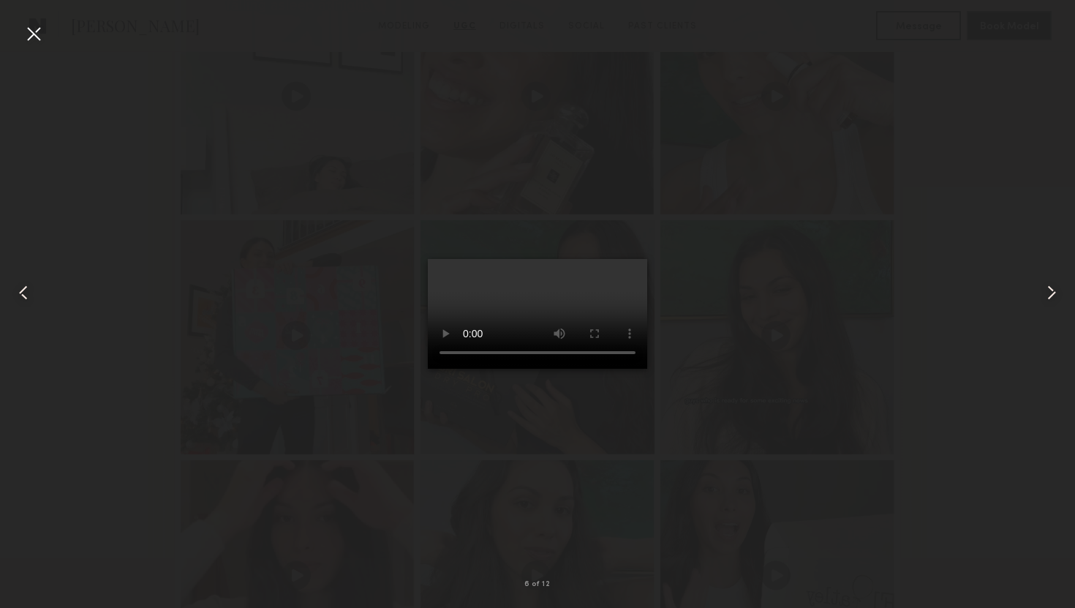
click at [859, 320] on div at bounding box center [537, 292] width 1075 height 538
click at [27, 38] on div at bounding box center [33, 33] width 23 height 23
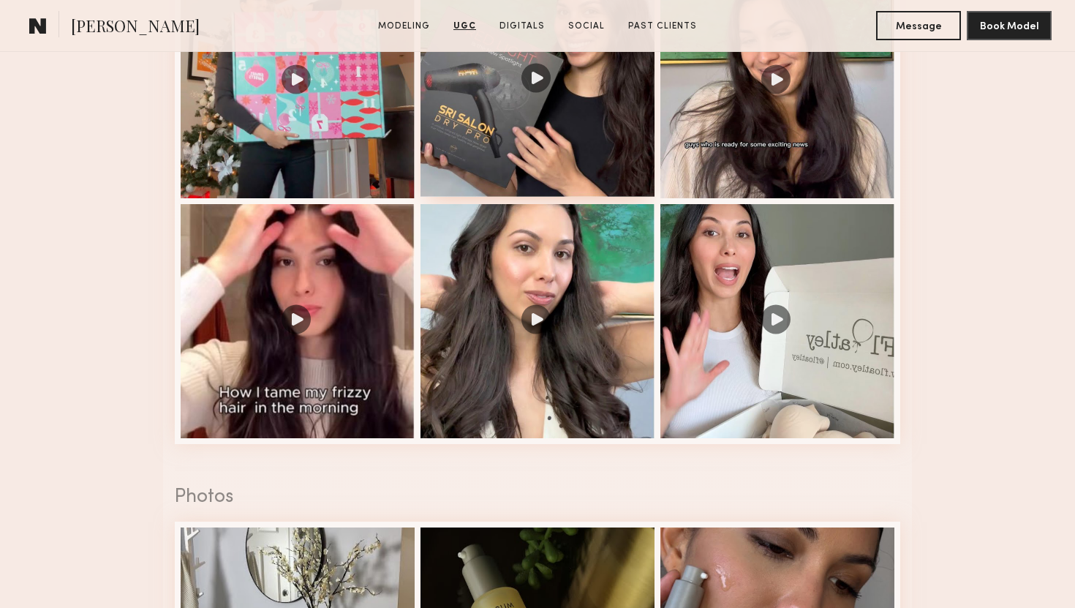
scroll to position [2161, 0]
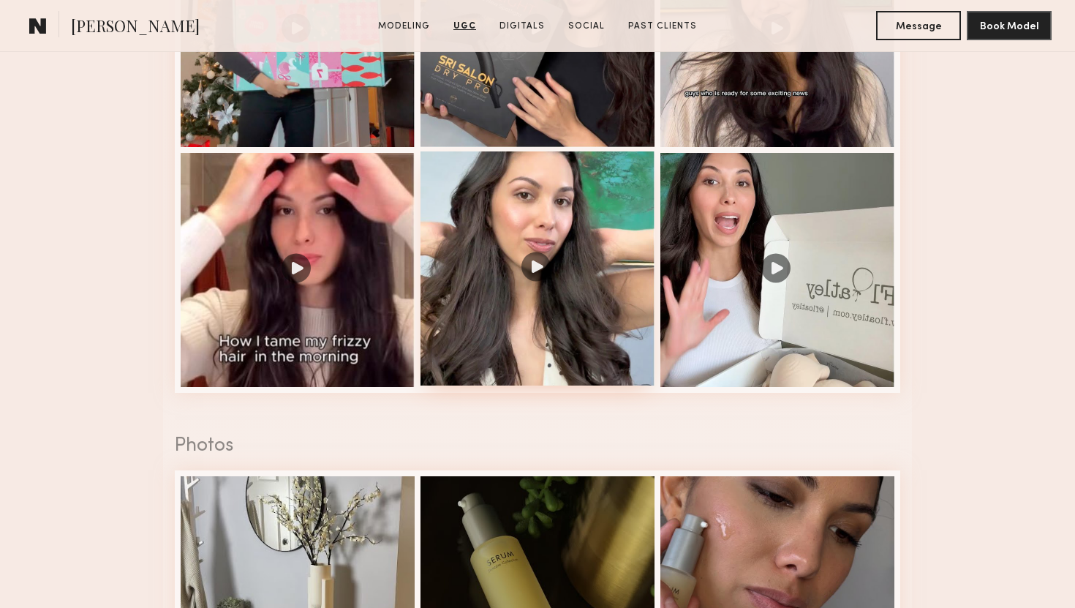
click at [543, 260] on div at bounding box center [538, 268] width 234 height 234
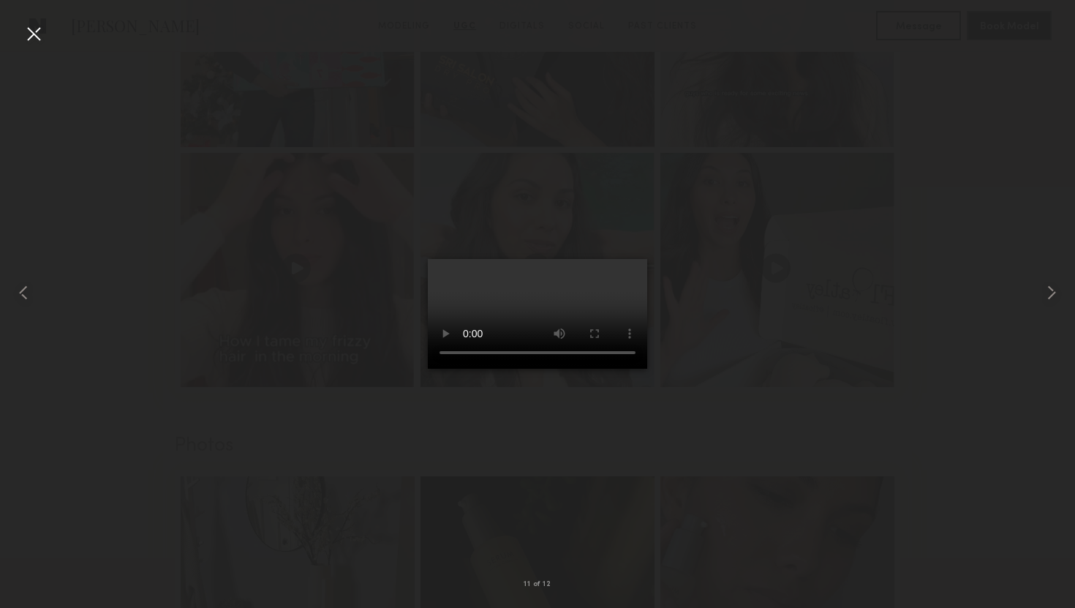
click at [781, 335] on div at bounding box center [537, 292] width 1075 height 538
click at [32, 28] on div at bounding box center [33, 33] width 23 height 23
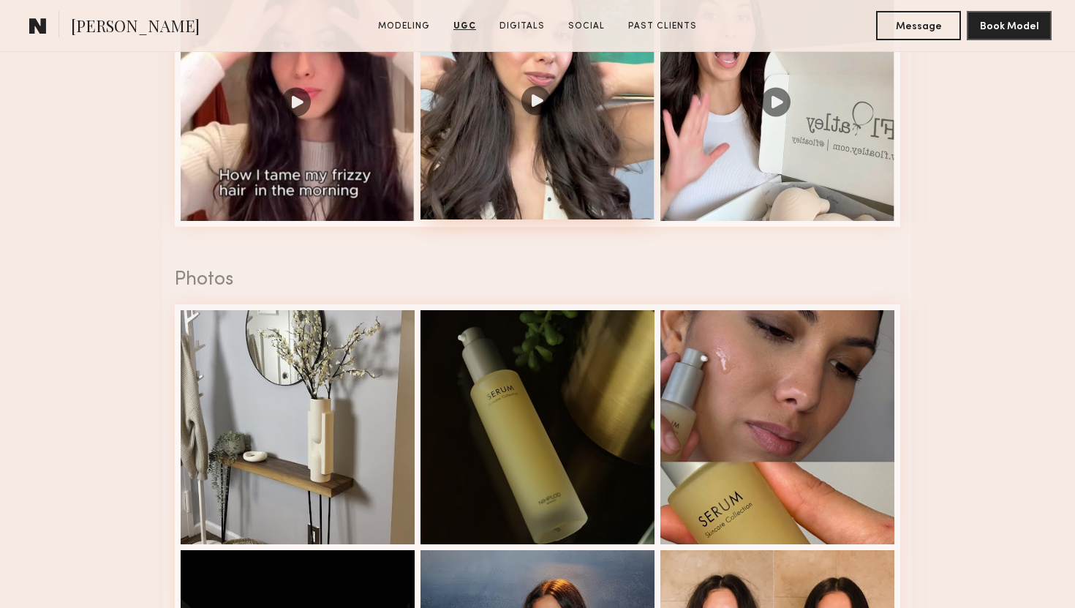
scroll to position [2027, 0]
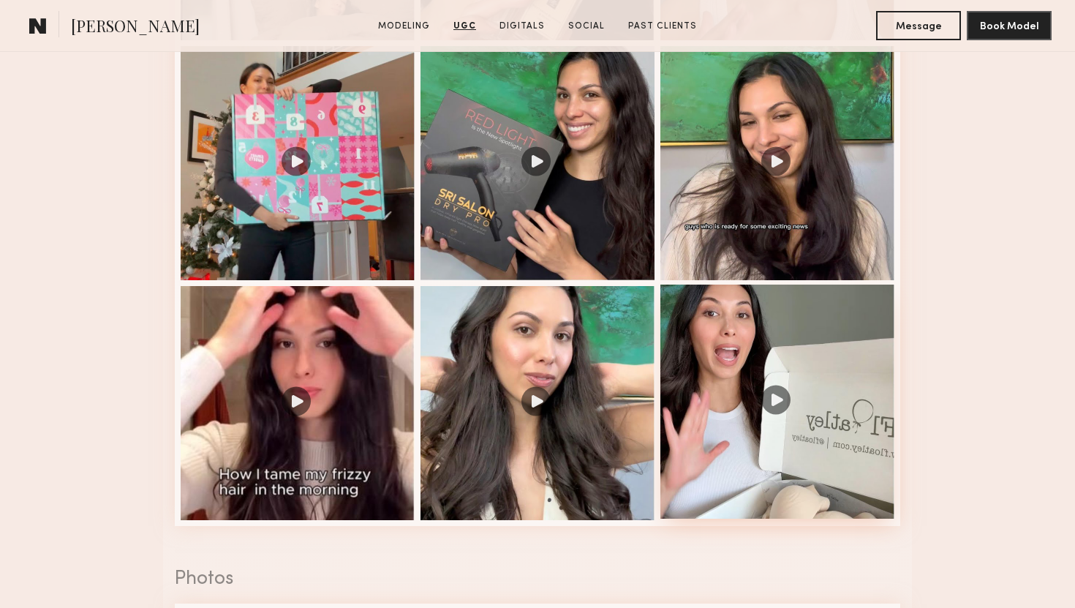
click at [768, 397] on div at bounding box center [777, 402] width 234 height 234
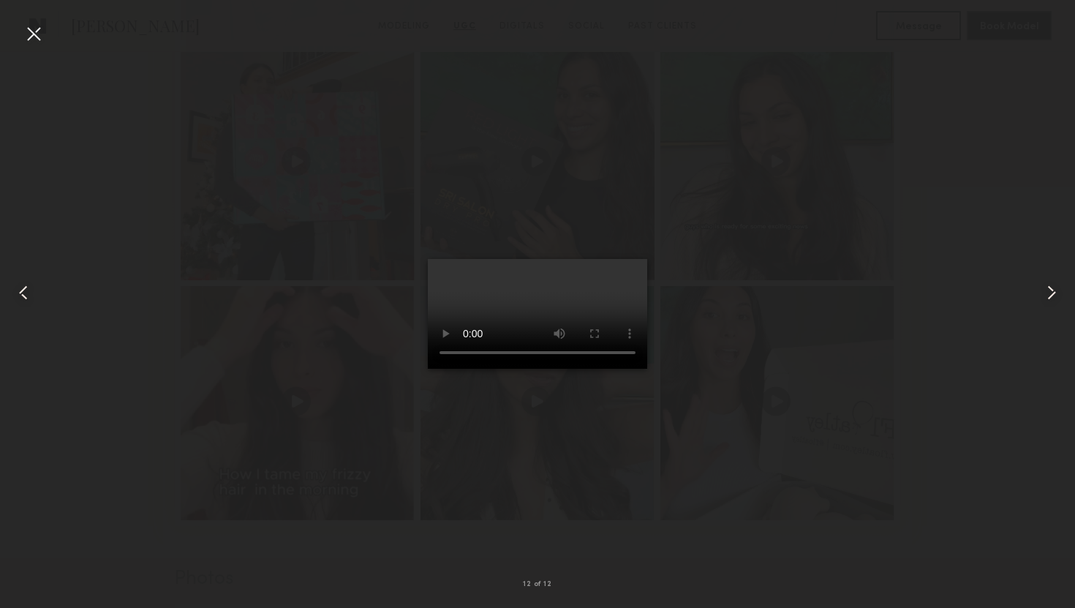
click at [37, 38] on div at bounding box center [33, 33] width 23 height 23
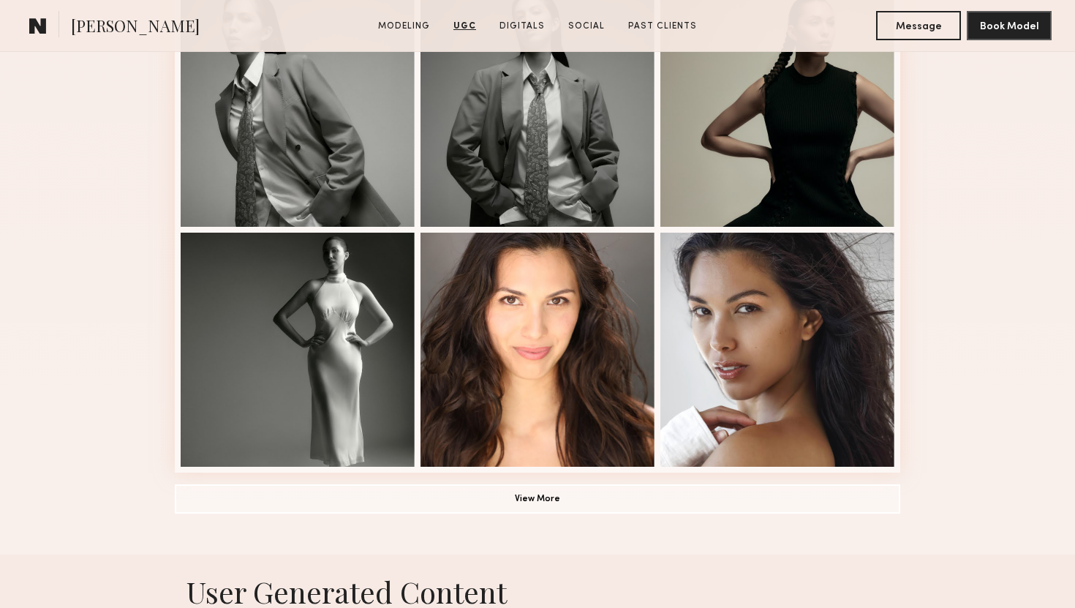
scroll to position [399, 0]
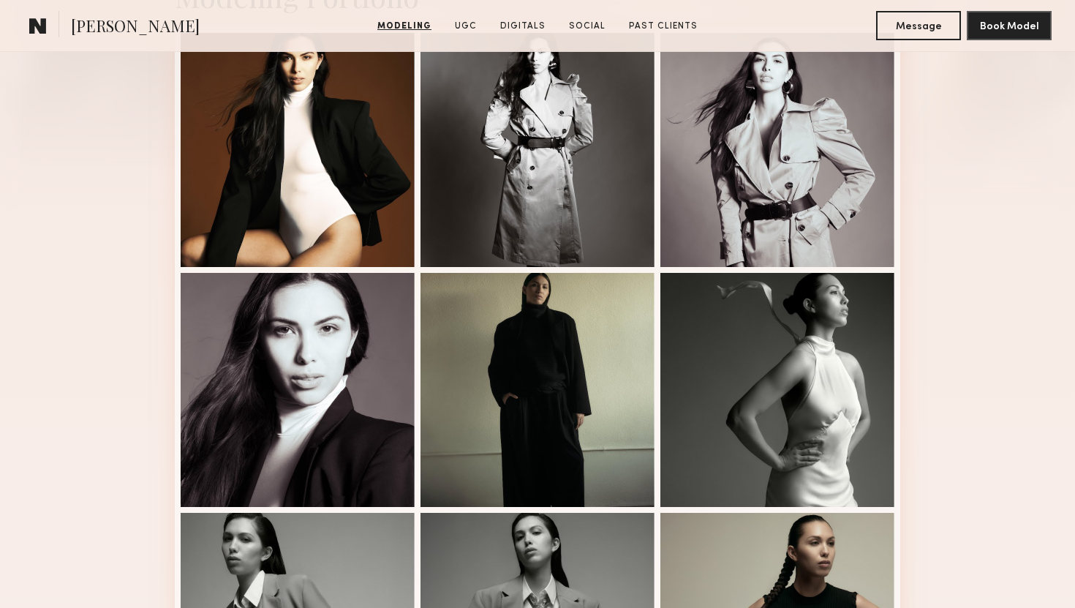
click at [34, 24] on common-icon at bounding box center [38, 25] width 18 height 19
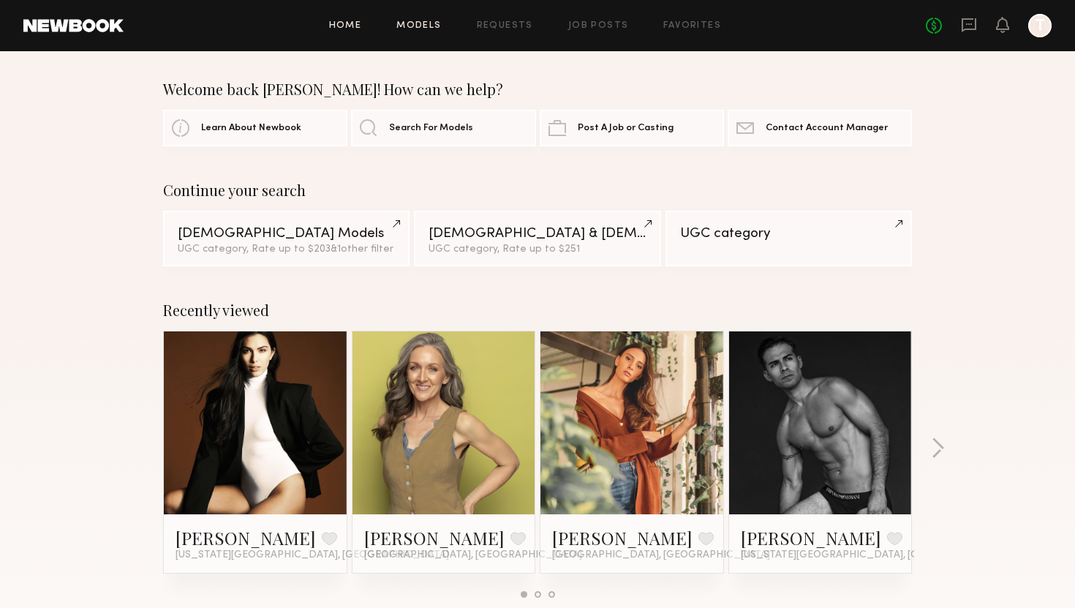
click at [441, 26] on link "Models" at bounding box center [418, 26] width 45 height 10
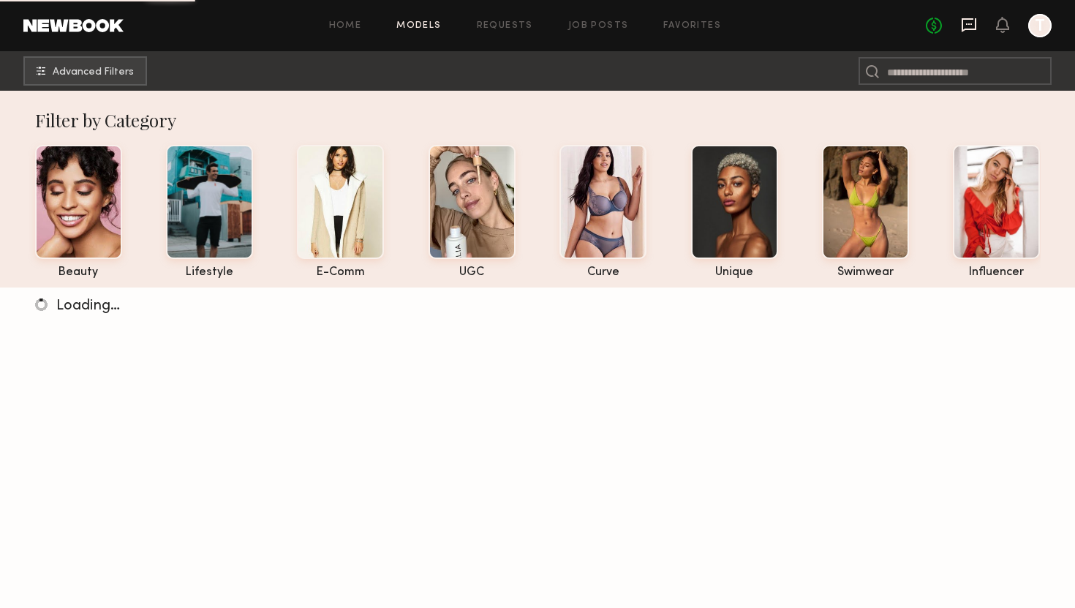
click at [968, 28] on icon at bounding box center [969, 25] width 15 height 14
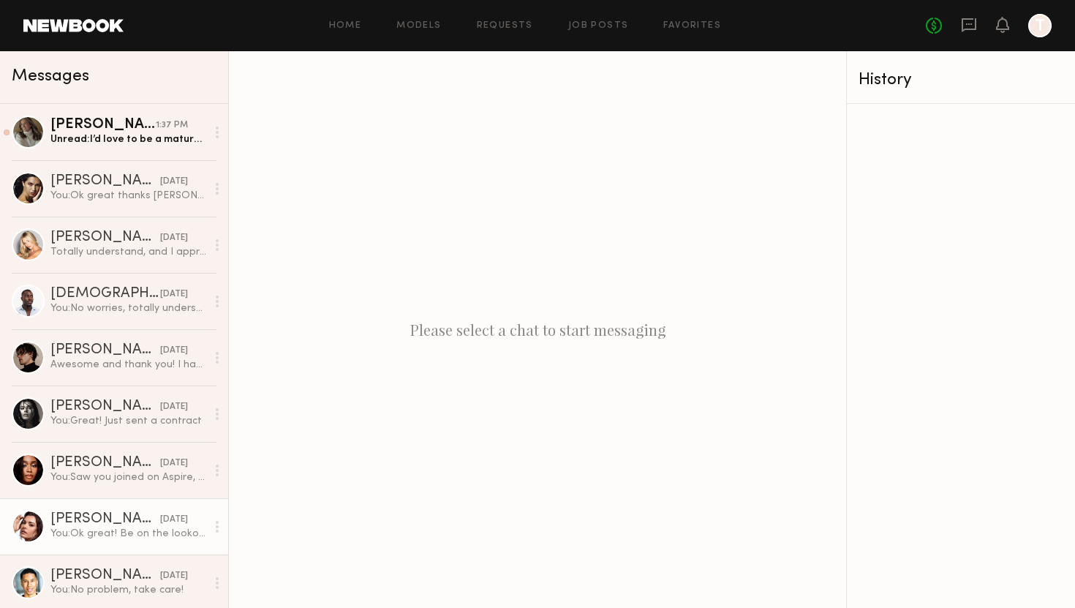
click at [71, 523] on div "[PERSON_NAME]" at bounding box center [105, 519] width 110 height 15
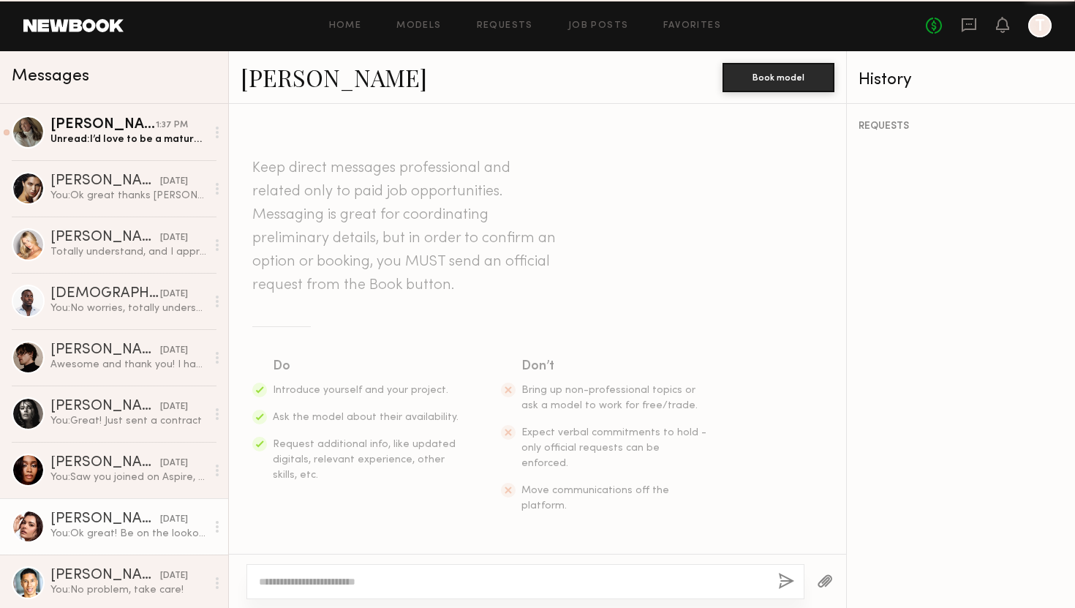
scroll to position [1082, 0]
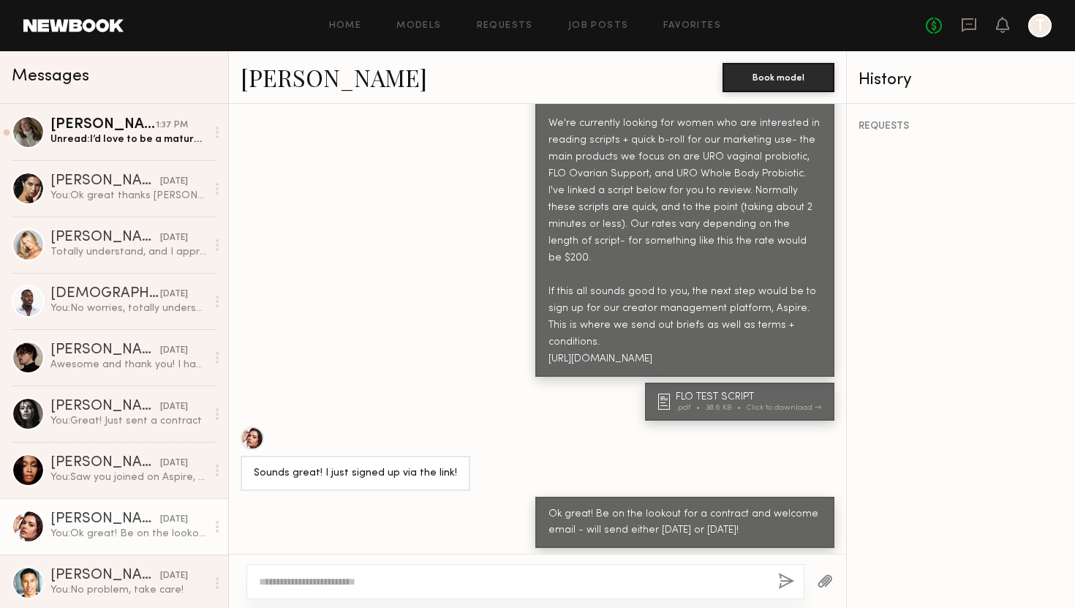
click at [295, 80] on link "Taylor C." at bounding box center [334, 76] width 187 height 31
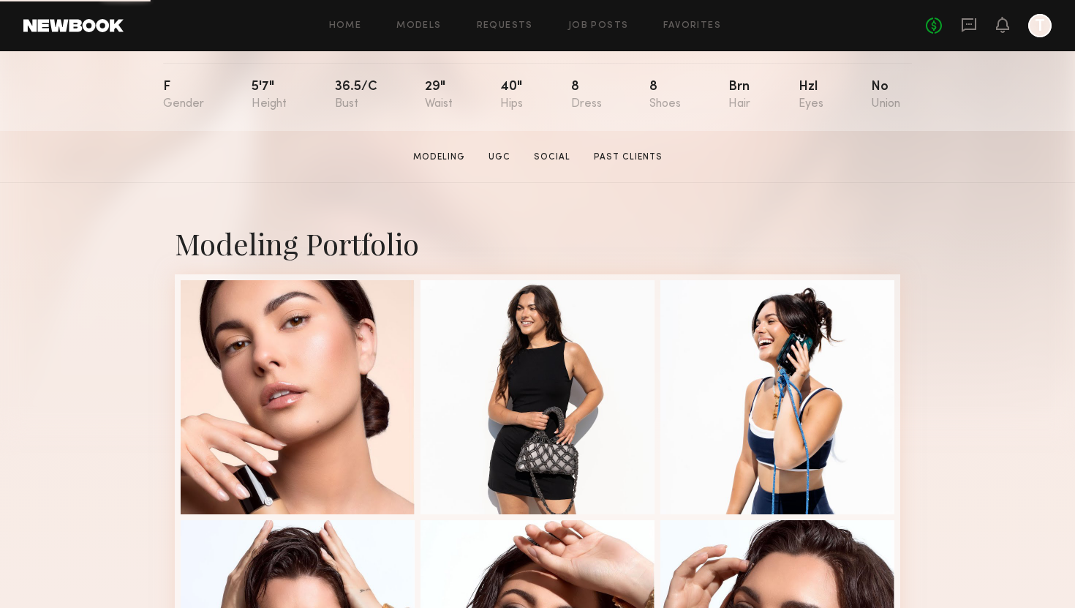
click at [500, 145] on section "Taylor C. Modeling UGC Social Past Clients Message Book Model" at bounding box center [537, 157] width 1075 height 52
click at [500, 159] on link "UGC" at bounding box center [500, 157] width 34 height 13
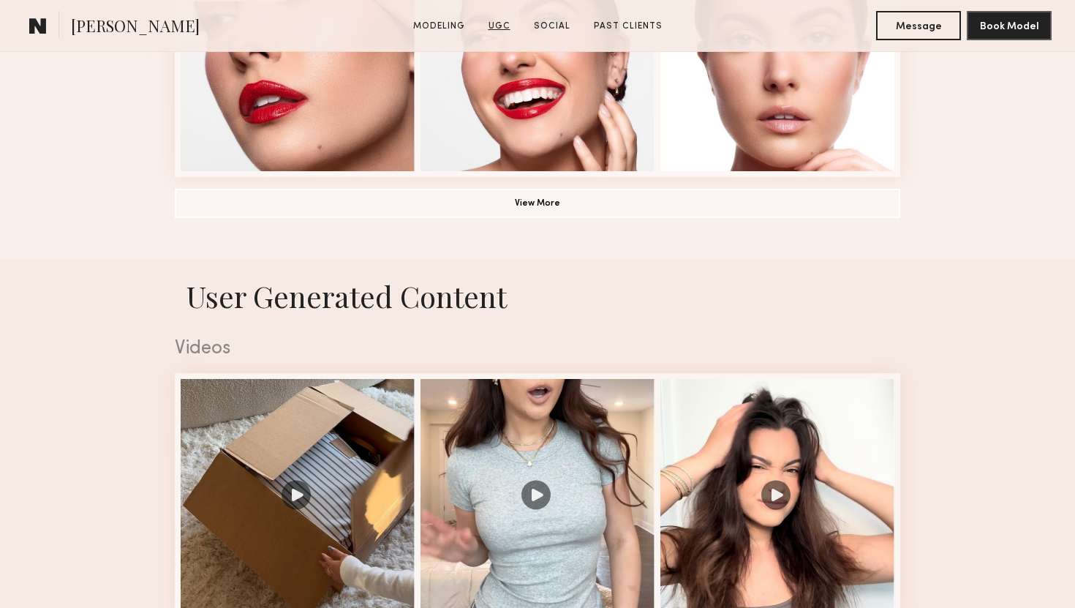
scroll to position [1385, 0]
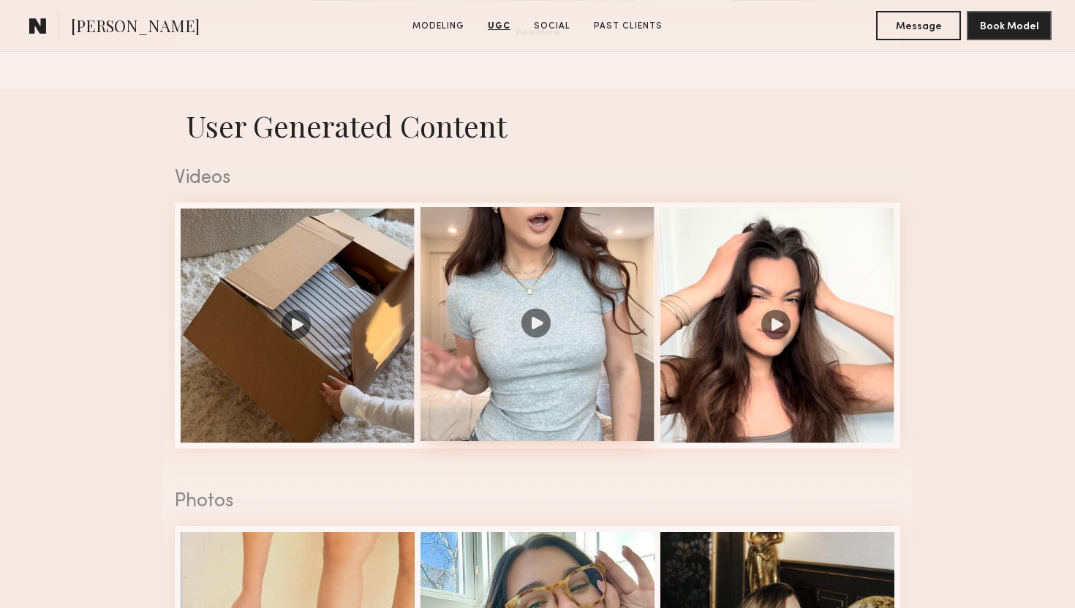
click at [550, 328] on div at bounding box center [538, 324] width 234 height 234
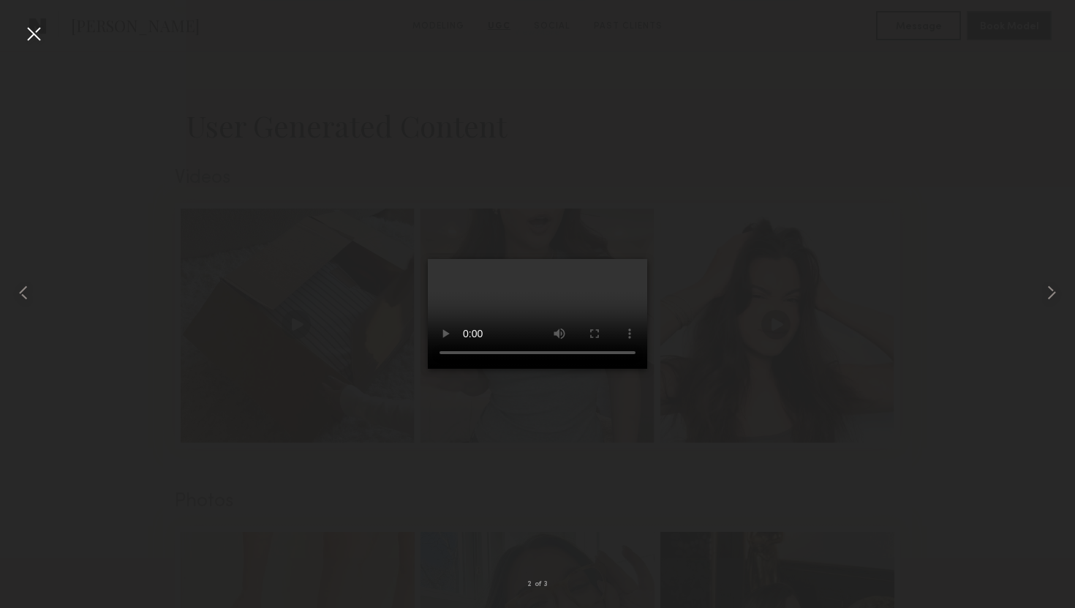
click at [775, 182] on div at bounding box center [537, 292] width 1075 height 538
click at [34, 38] on div at bounding box center [33, 33] width 23 height 23
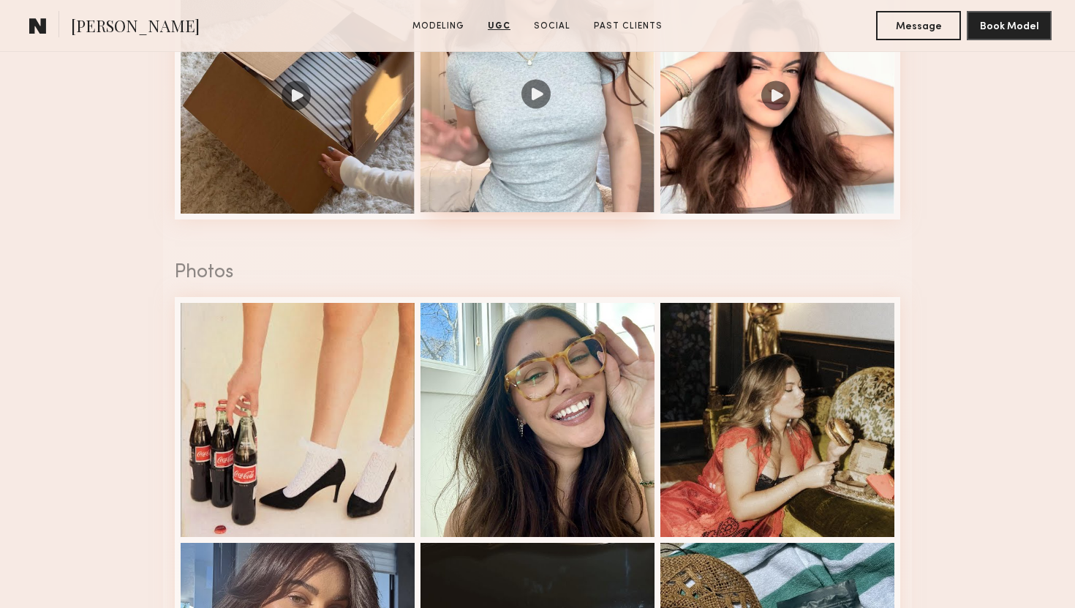
scroll to position [1643, 0]
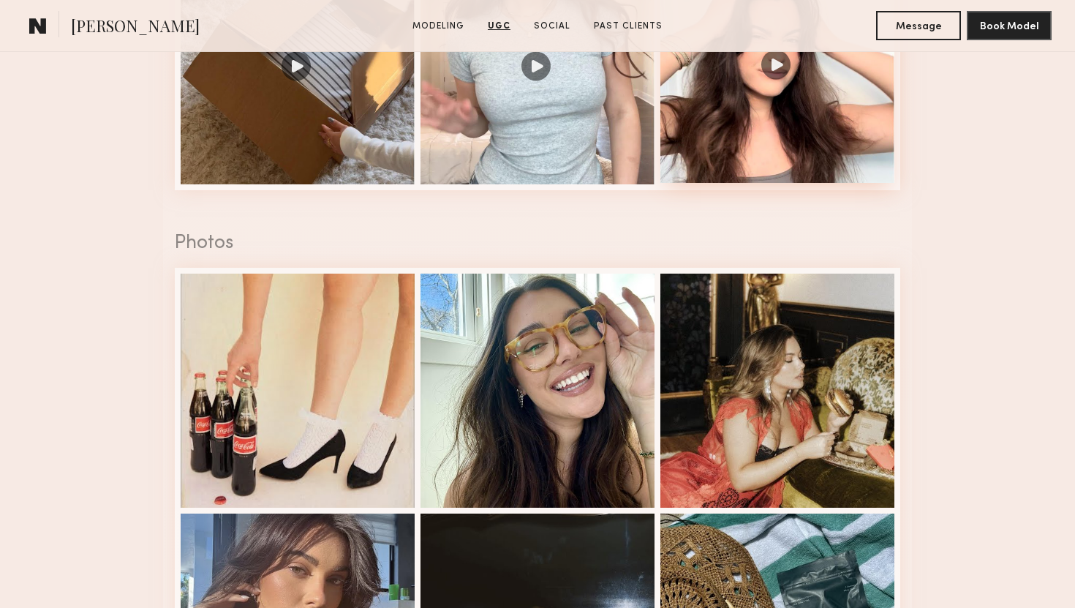
click at [802, 130] on div at bounding box center [777, 66] width 234 height 234
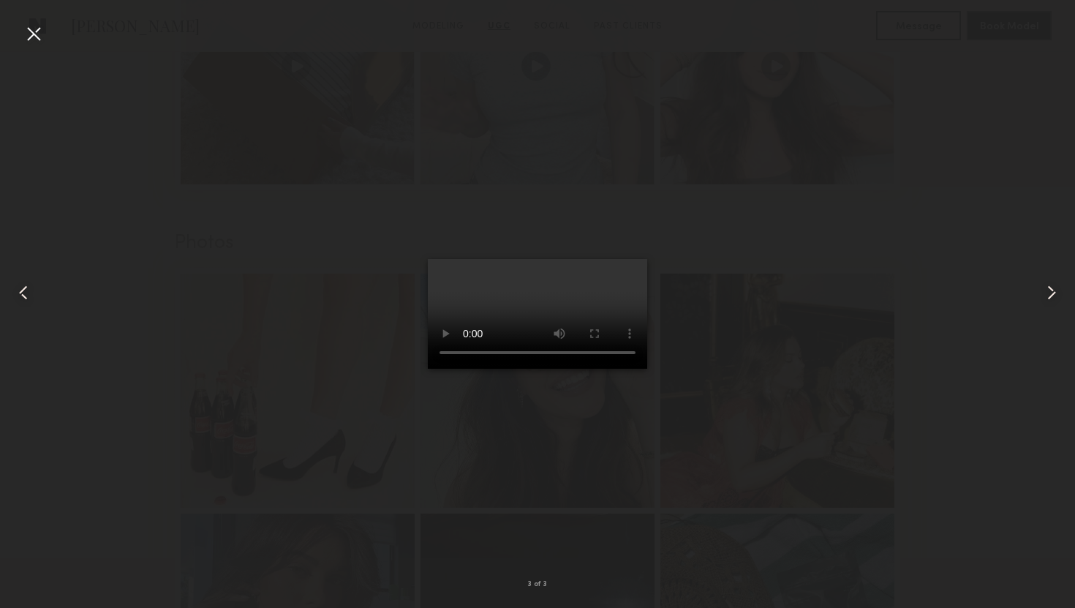
click at [22, 36] on div at bounding box center [33, 33] width 23 height 23
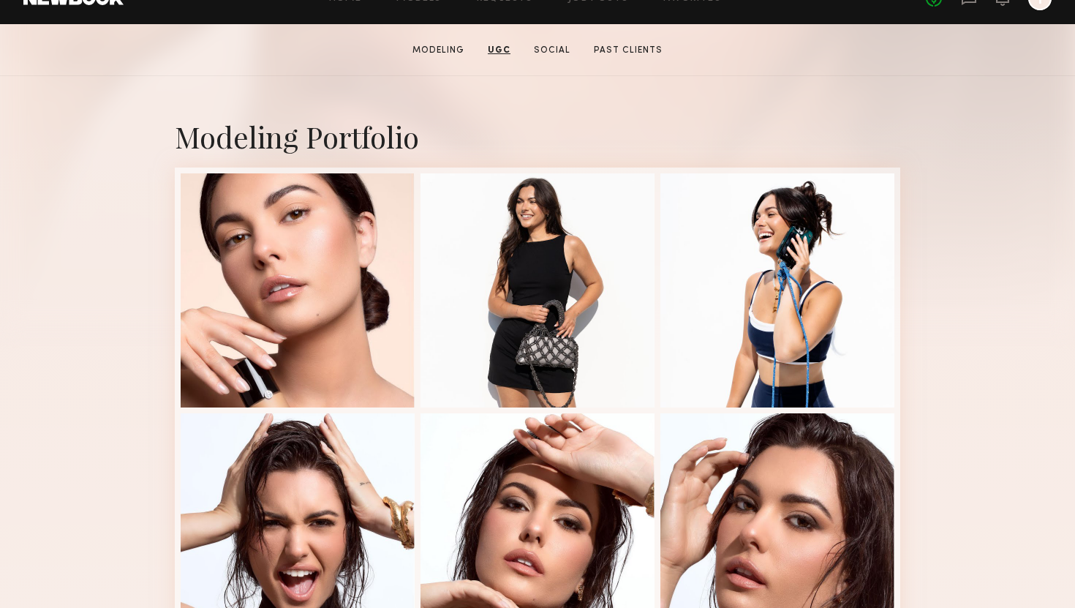
scroll to position [84, 0]
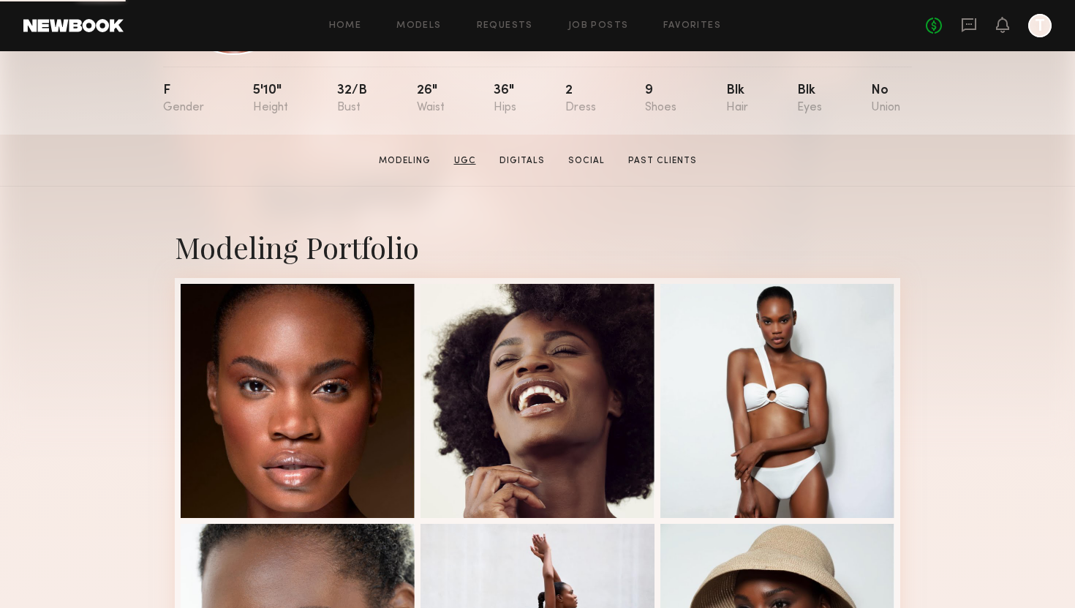
click at [470, 160] on link "UGC" at bounding box center [465, 160] width 34 height 13
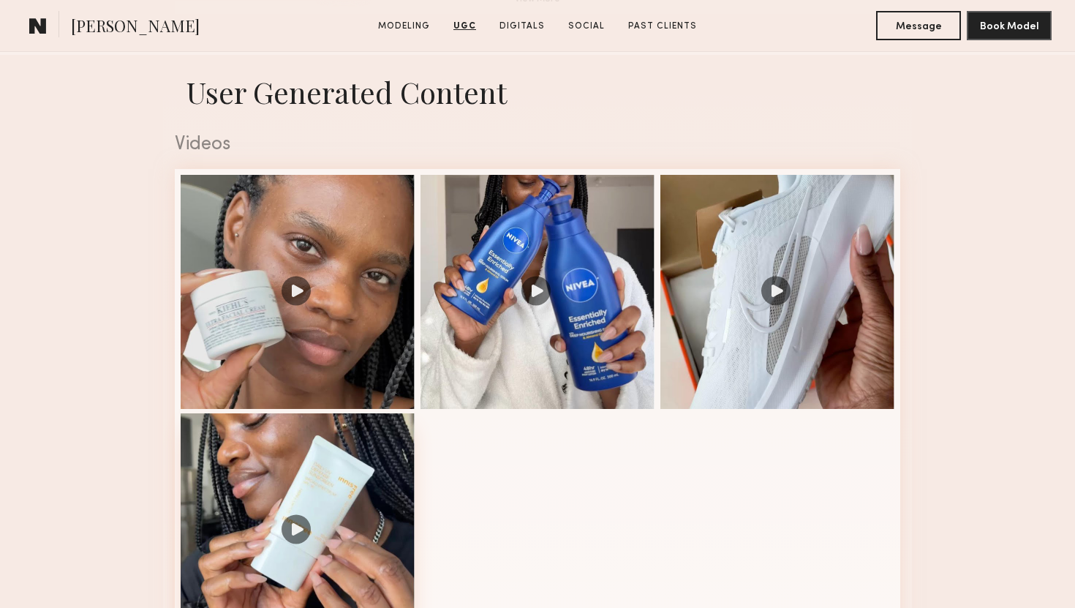
scroll to position [1546, 0]
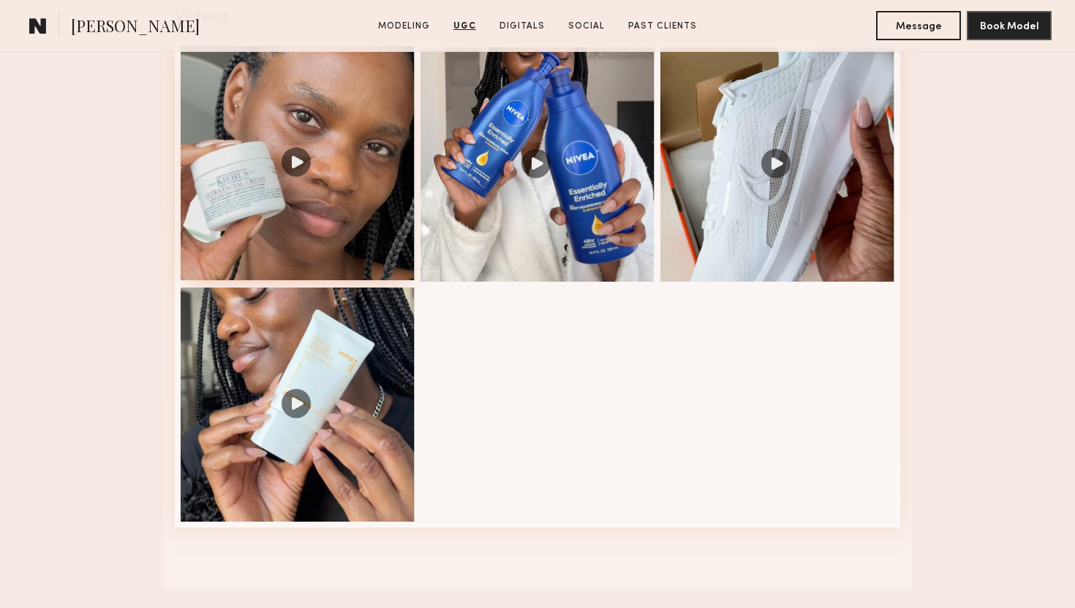
click at [282, 181] on div at bounding box center [298, 163] width 234 height 234
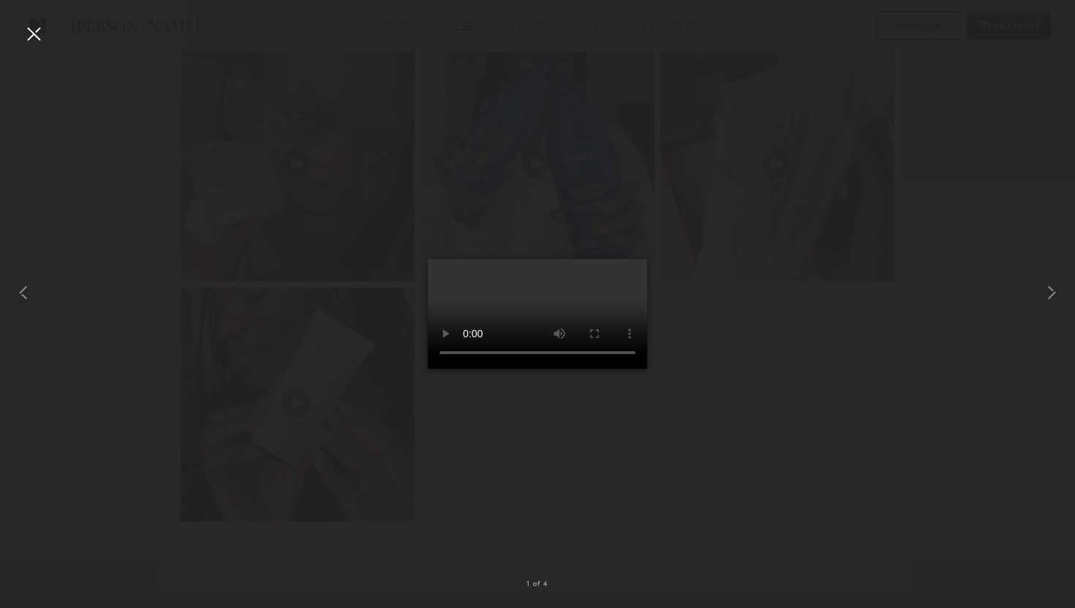
click at [806, 253] on div at bounding box center [537, 292] width 1075 height 538
click at [35, 28] on div at bounding box center [33, 33] width 23 height 23
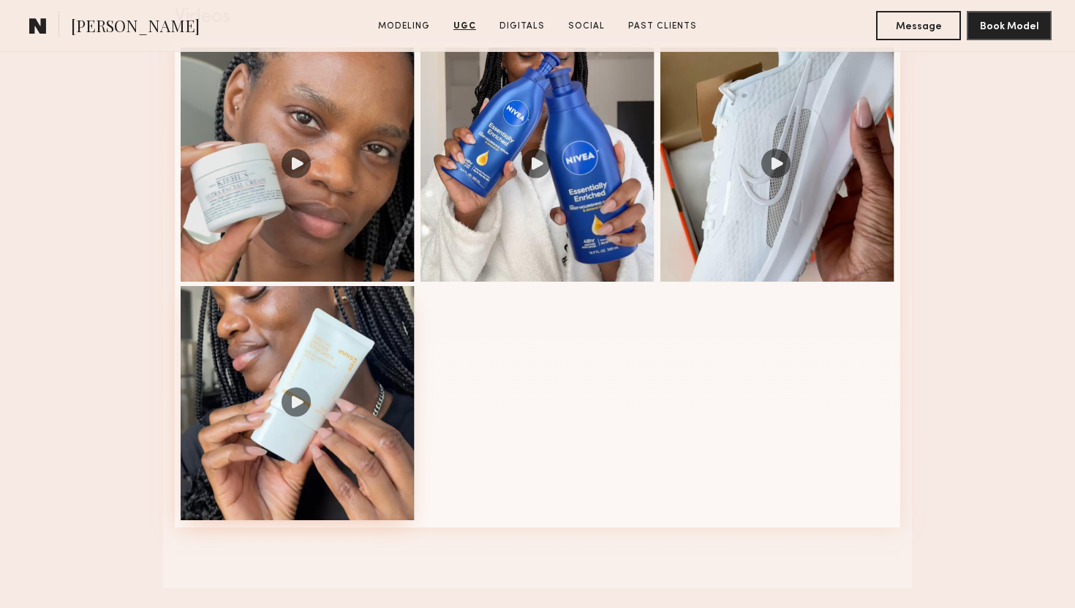
click at [293, 399] on div at bounding box center [298, 403] width 234 height 234
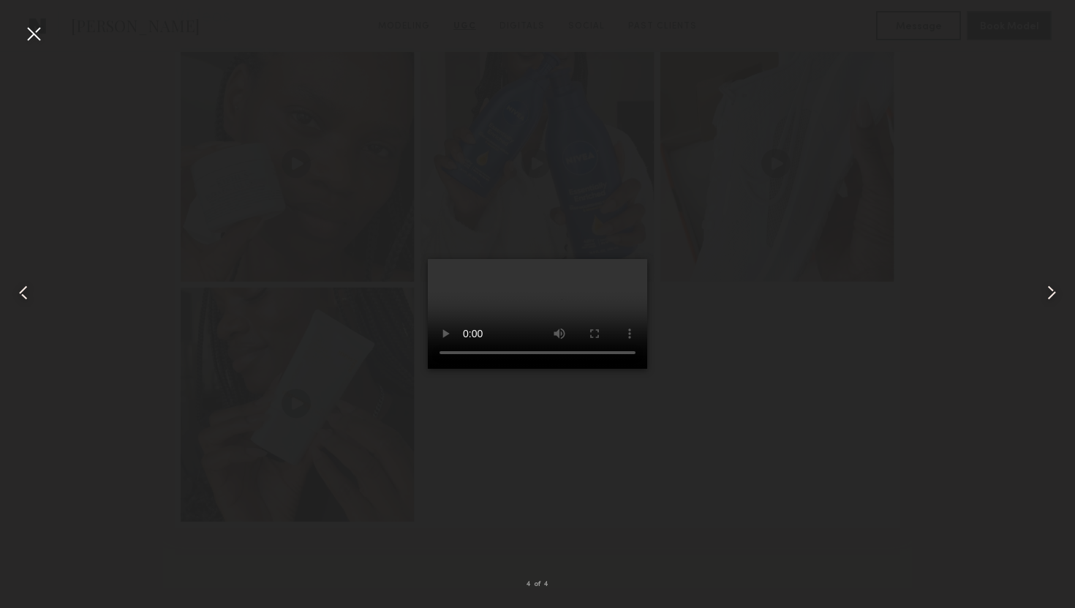
click at [802, 288] on div at bounding box center [537, 292] width 1075 height 538
click at [31, 39] on div at bounding box center [33, 33] width 23 height 23
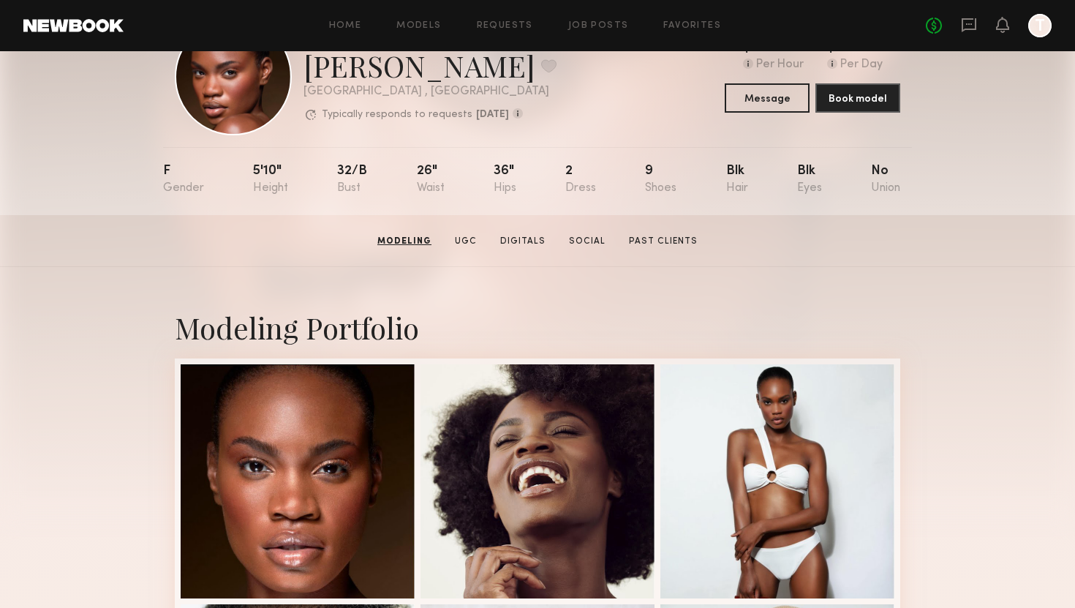
scroll to position [0, 0]
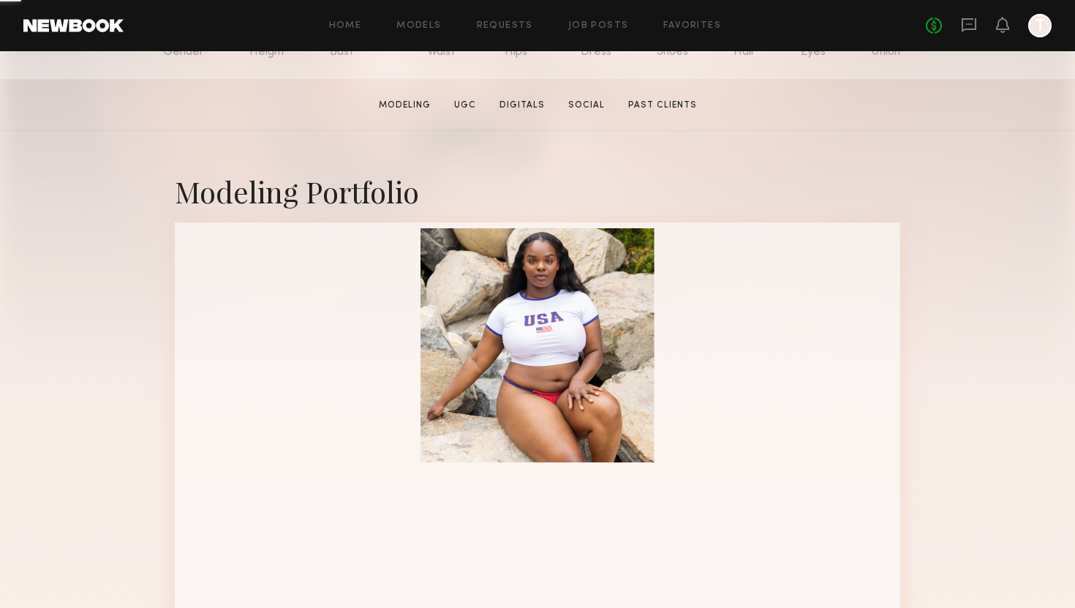
scroll to position [229, 0]
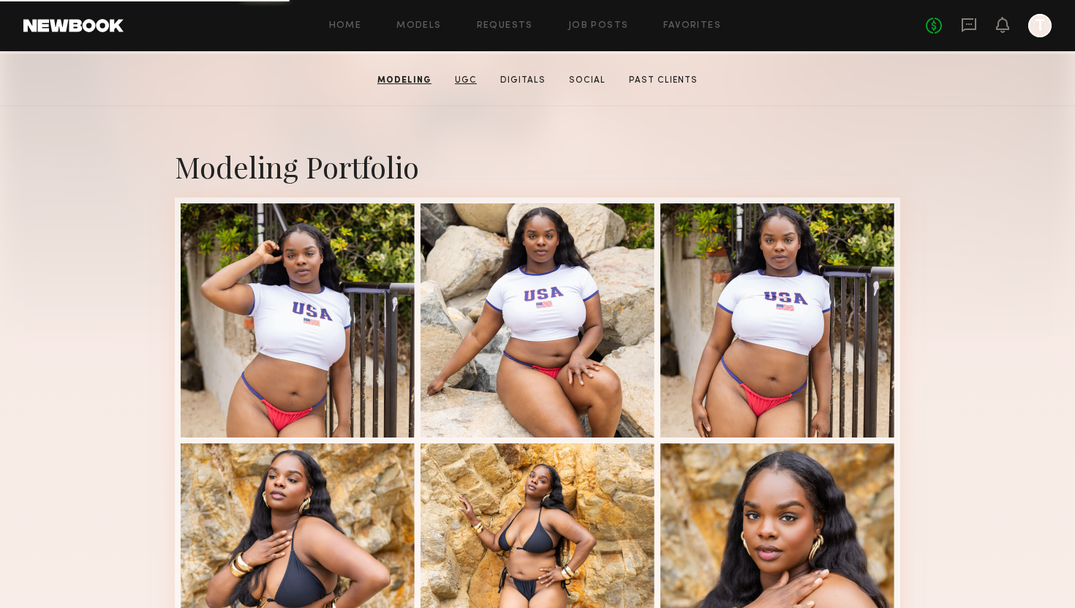
click at [466, 83] on link "UGC" at bounding box center [466, 80] width 34 height 13
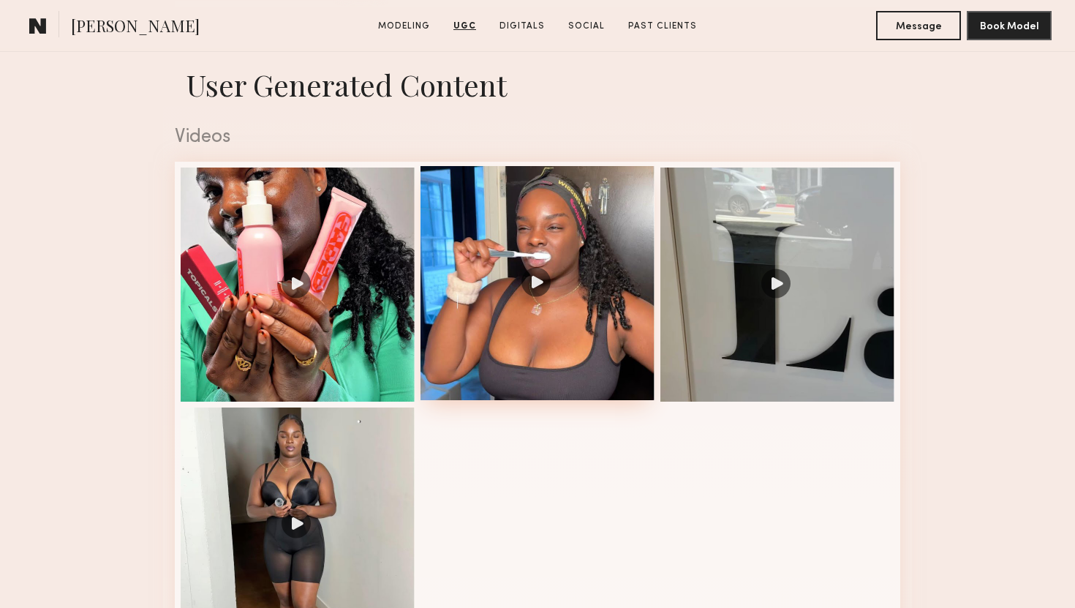
scroll to position [1428, 0]
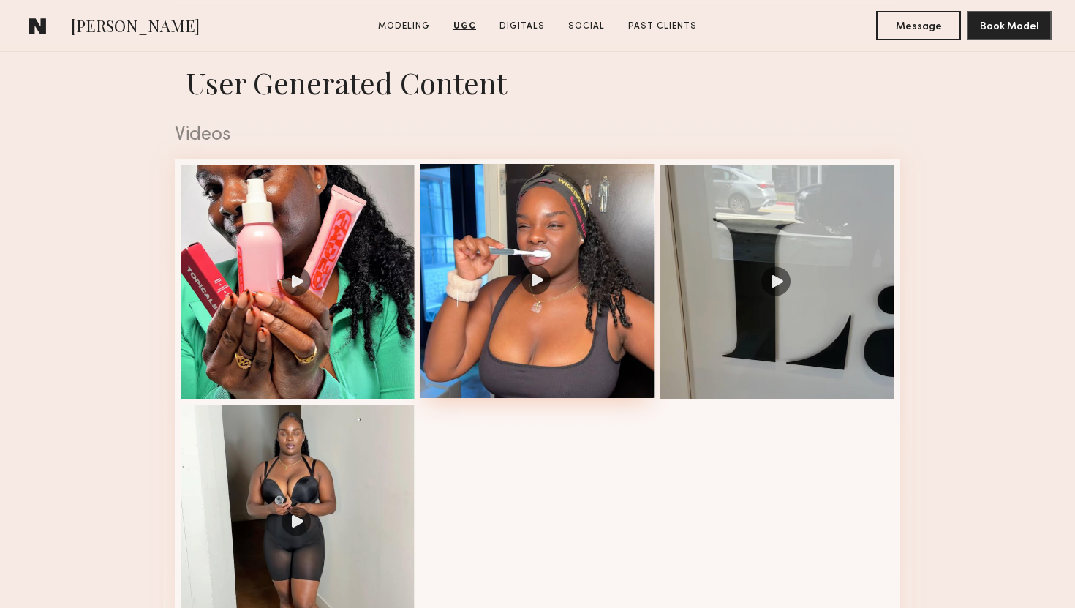
click at [547, 274] on div at bounding box center [538, 281] width 234 height 234
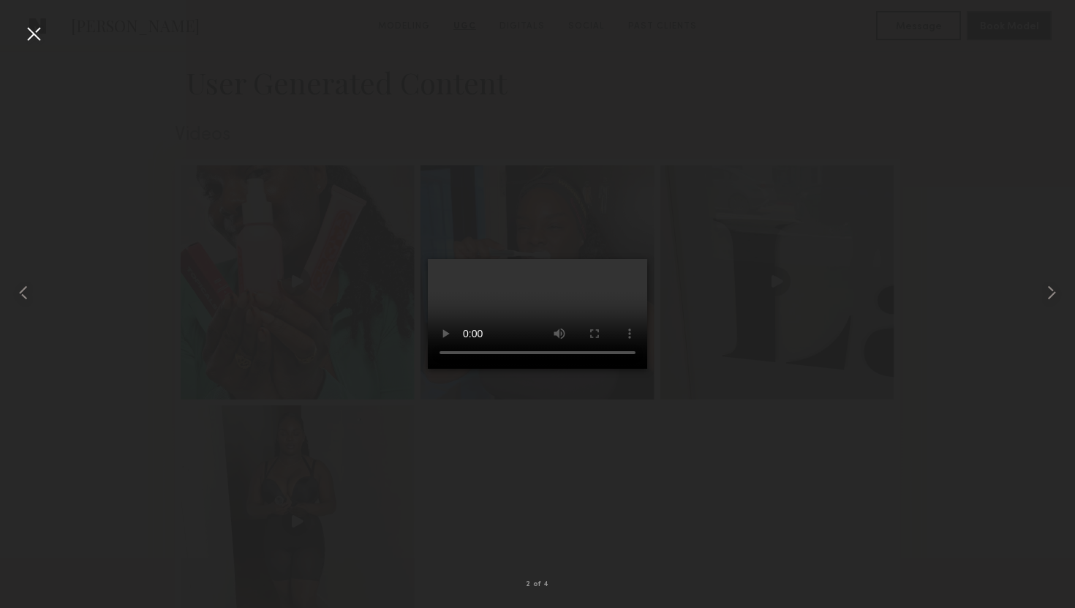
click at [785, 446] on div at bounding box center [537, 292] width 1075 height 538
click at [36, 30] on div at bounding box center [33, 33] width 23 height 23
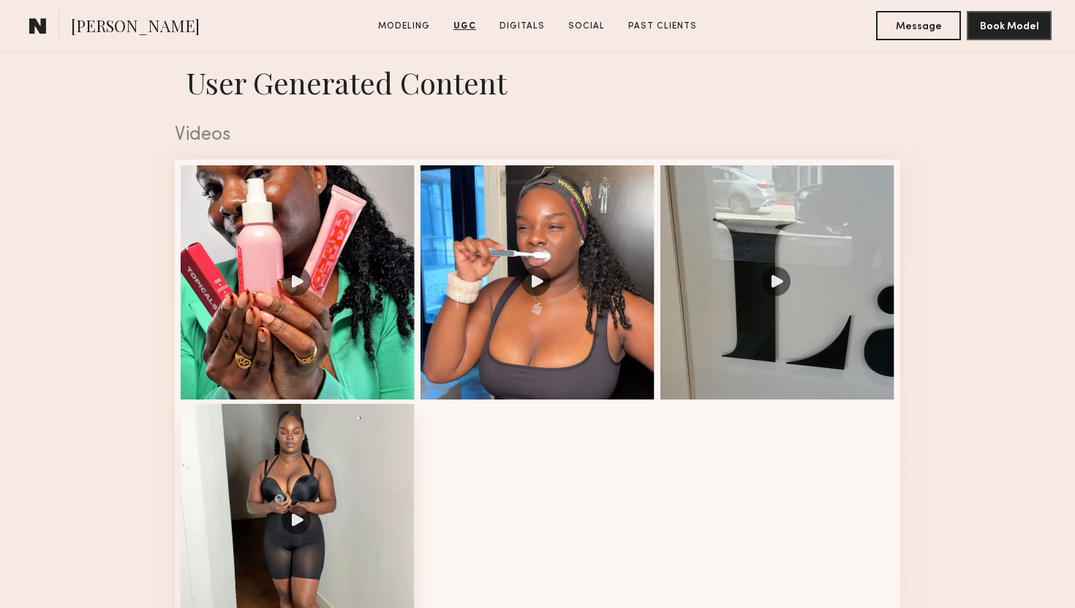
click at [301, 518] on div at bounding box center [298, 521] width 234 height 234
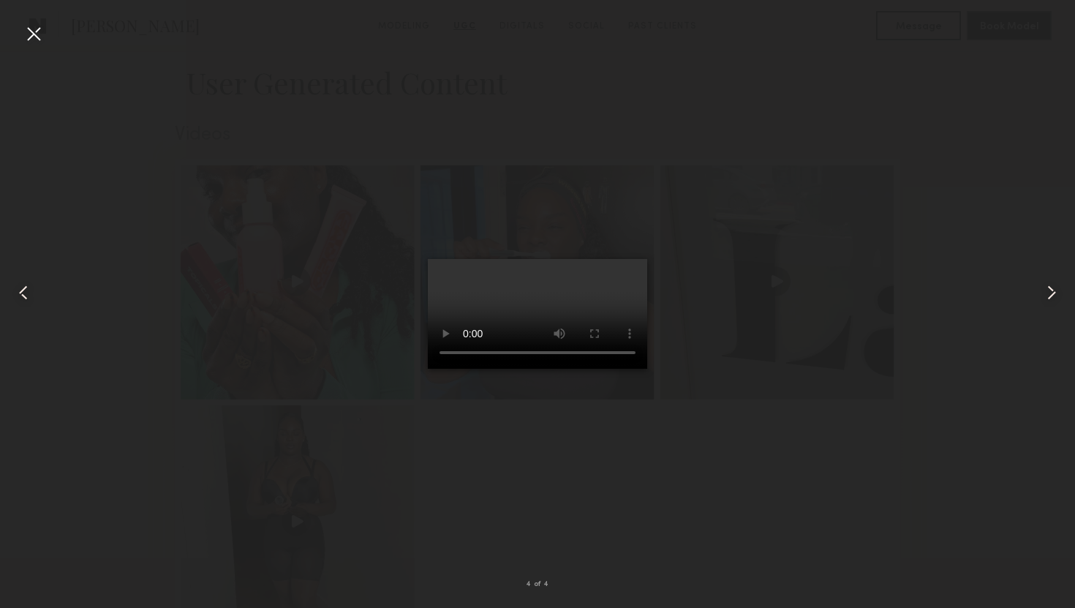
click at [786, 364] on div at bounding box center [537, 292] width 1075 height 538
click at [30, 29] on div at bounding box center [33, 33] width 23 height 23
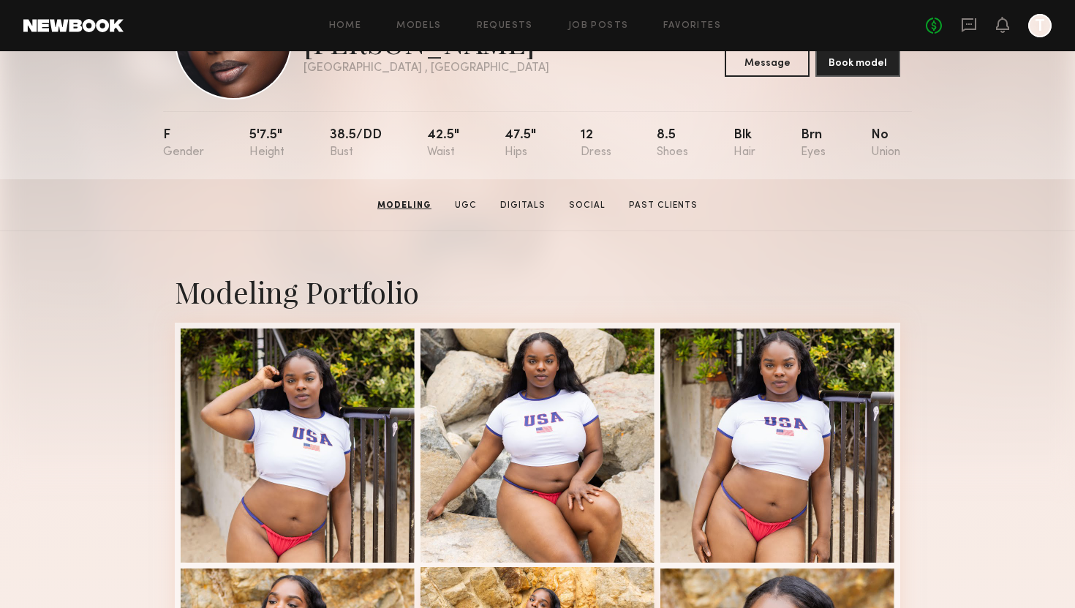
scroll to position [0, 0]
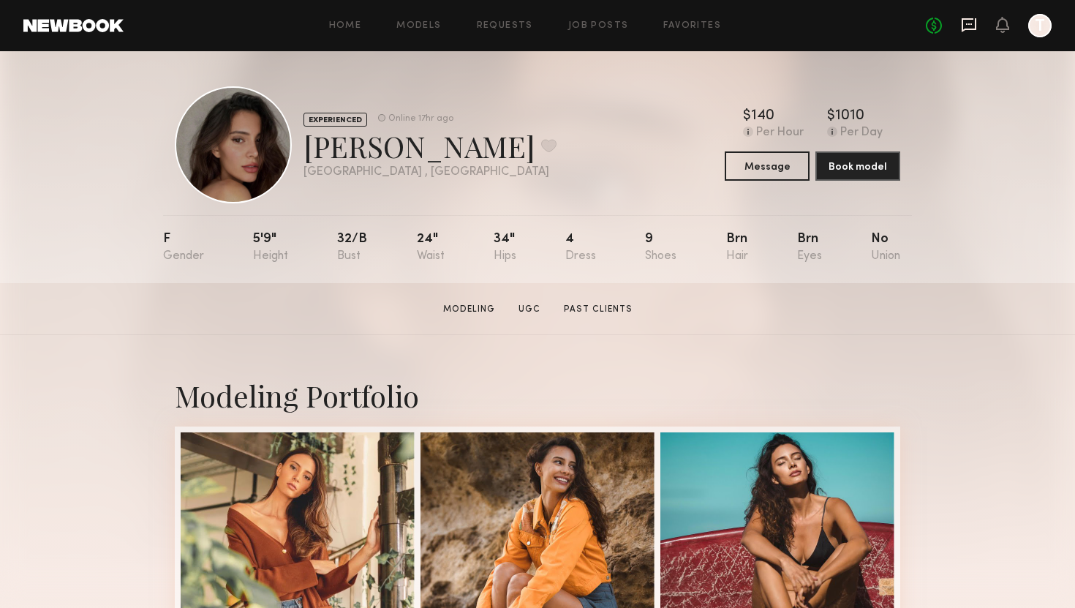
click at [963, 24] on icon at bounding box center [969, 25] width 15 height 14
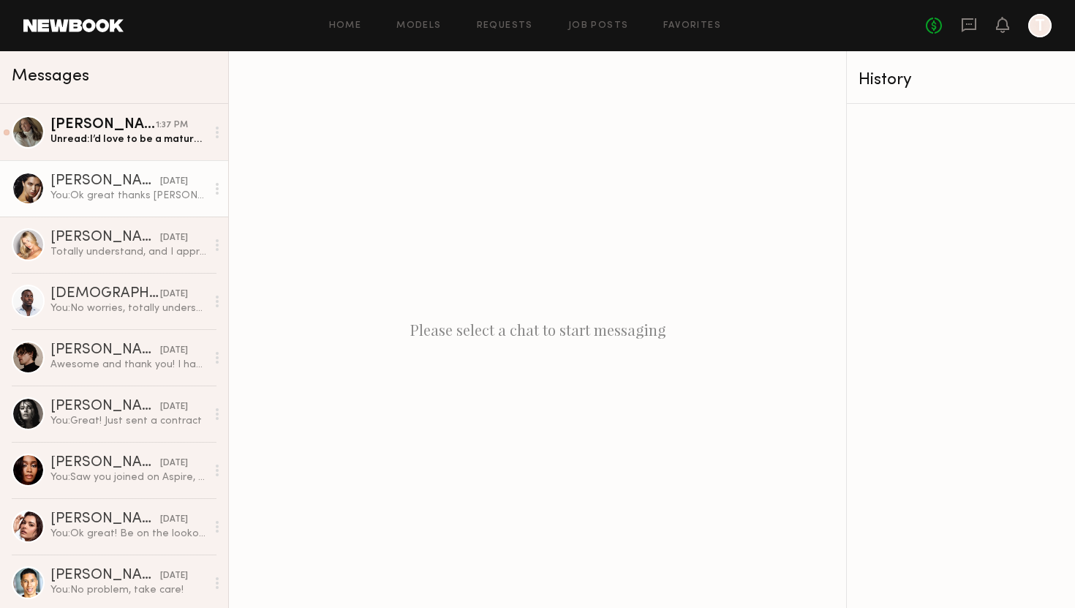
click at [85, 178] on div "Giselle P." at bounding box center [105, 181] width 110 height 15
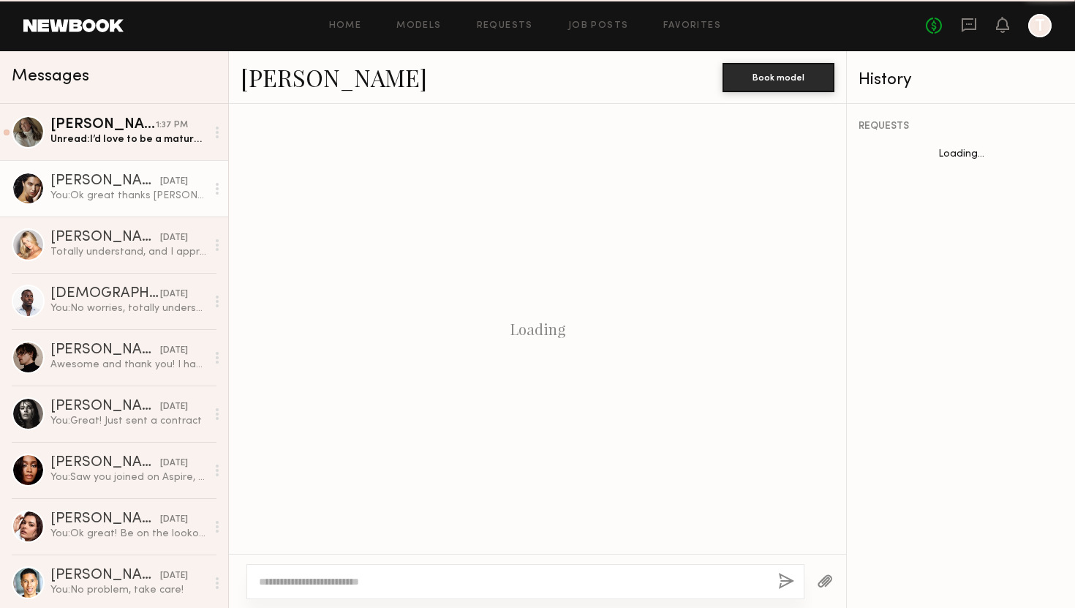
scroll to position [1122, 0]
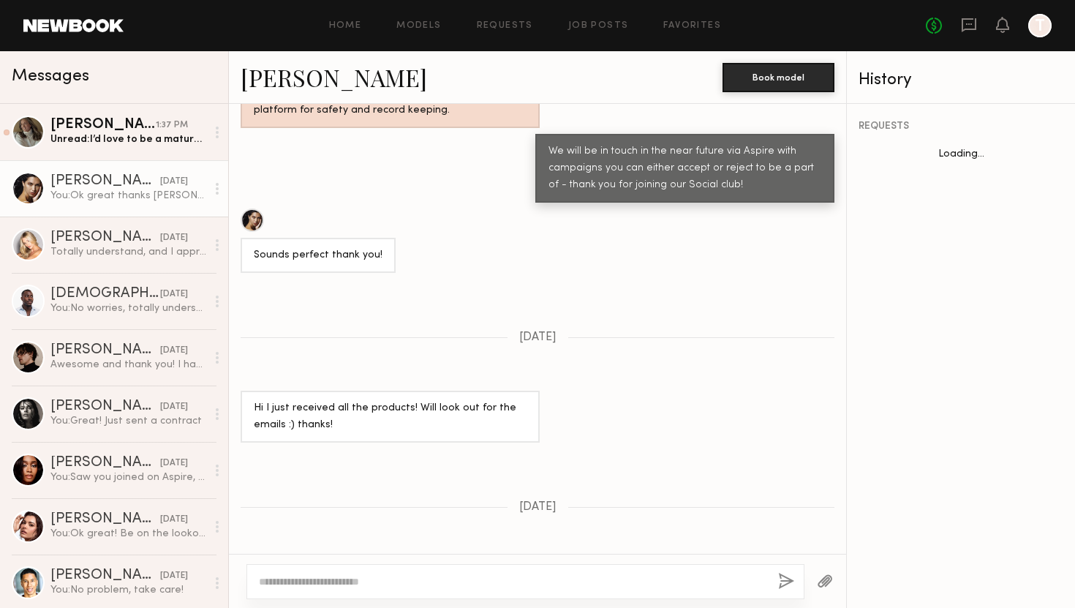
click at [279, 86] on link "Giselle P." at bounding box center [334, 76] width 187 height 31
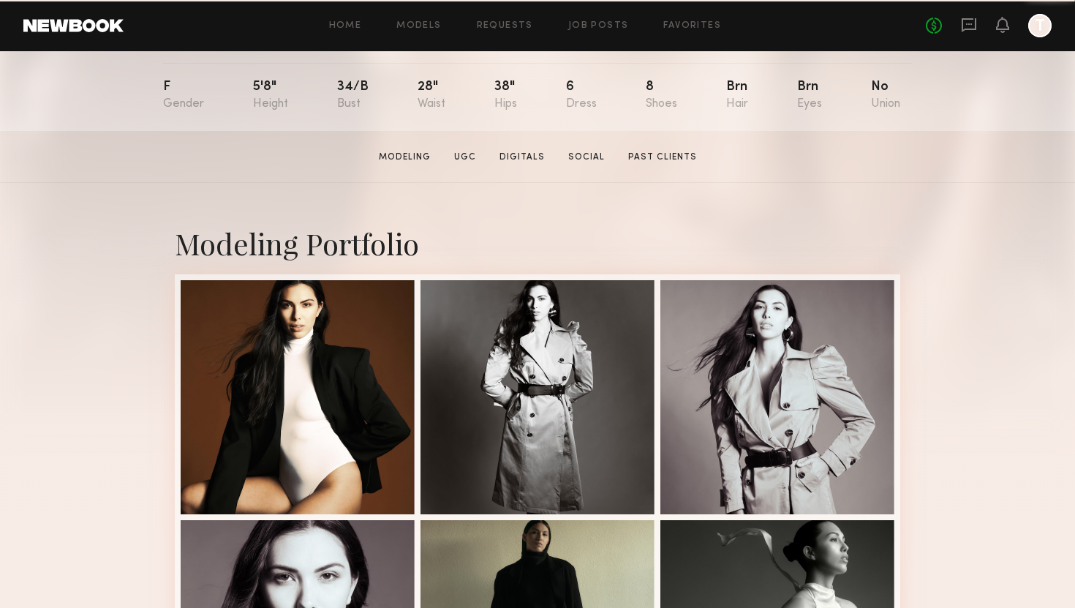
scroll to position [239, 0]
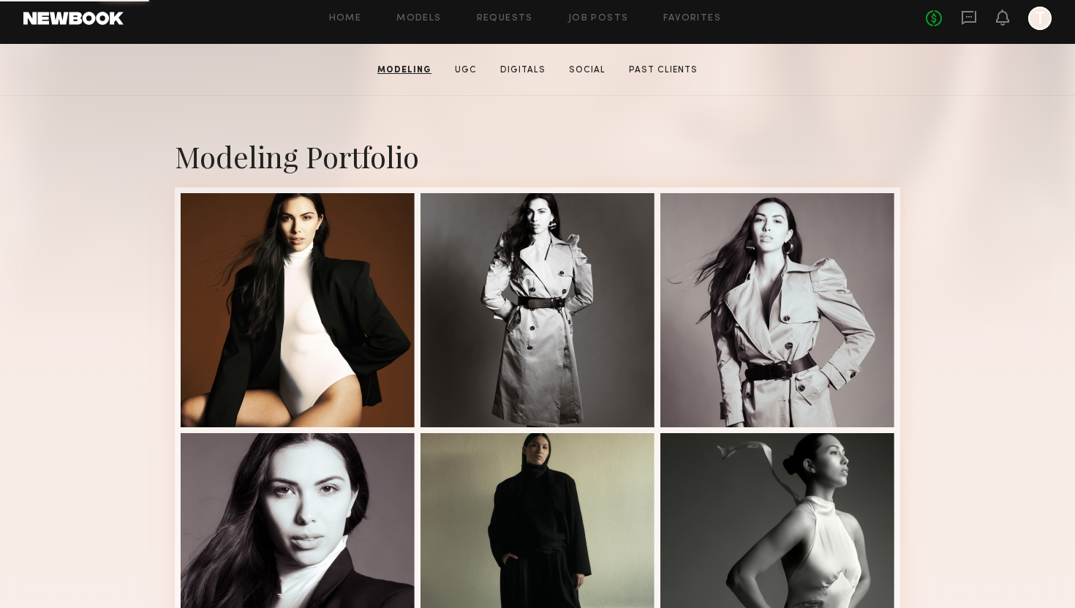
click at [474, 62] on section "Modeling UGC Digitals Social Past Clients" at bounding box center [538, 69] width 332 height 15
click at [470, 69] on link "UGC" at bounding box center [466, 70] width 34 height 13
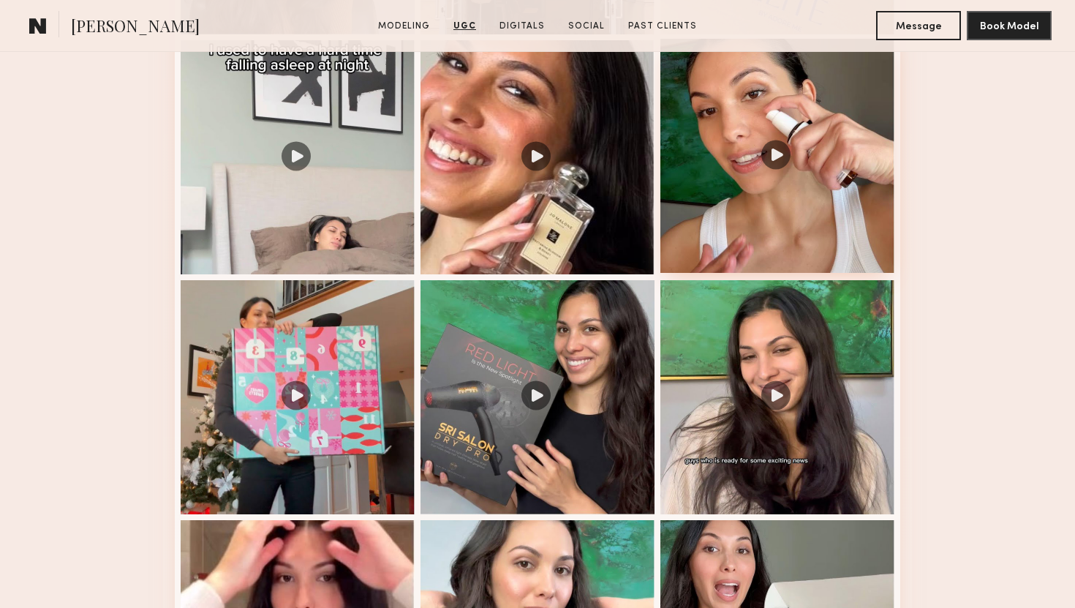
scroll to position [1741, 0]
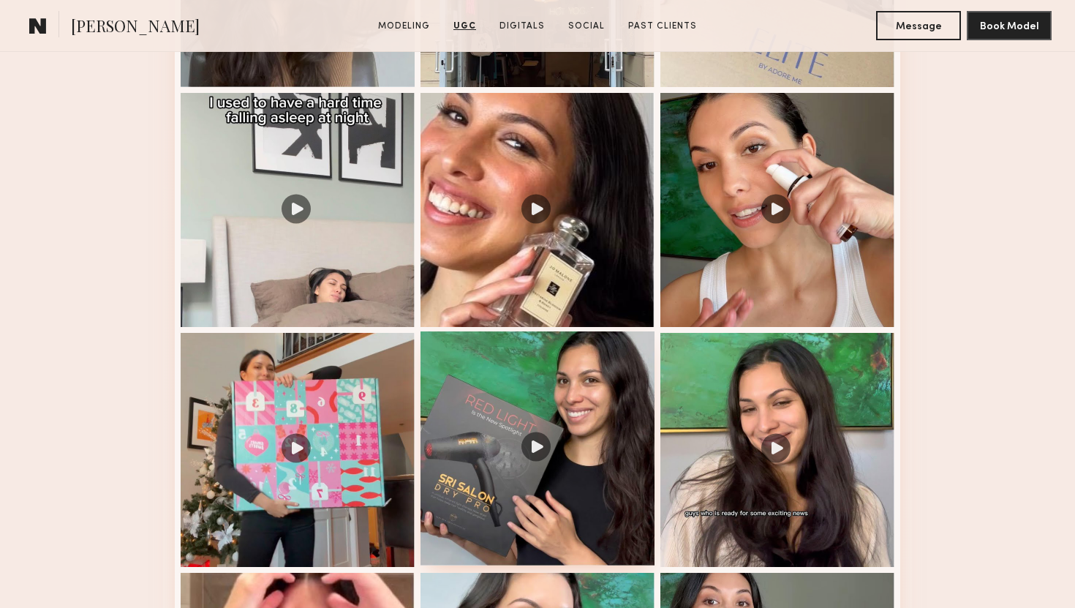
click at [540, 448] on div at bounding box center [538, 448] width 234 height 234
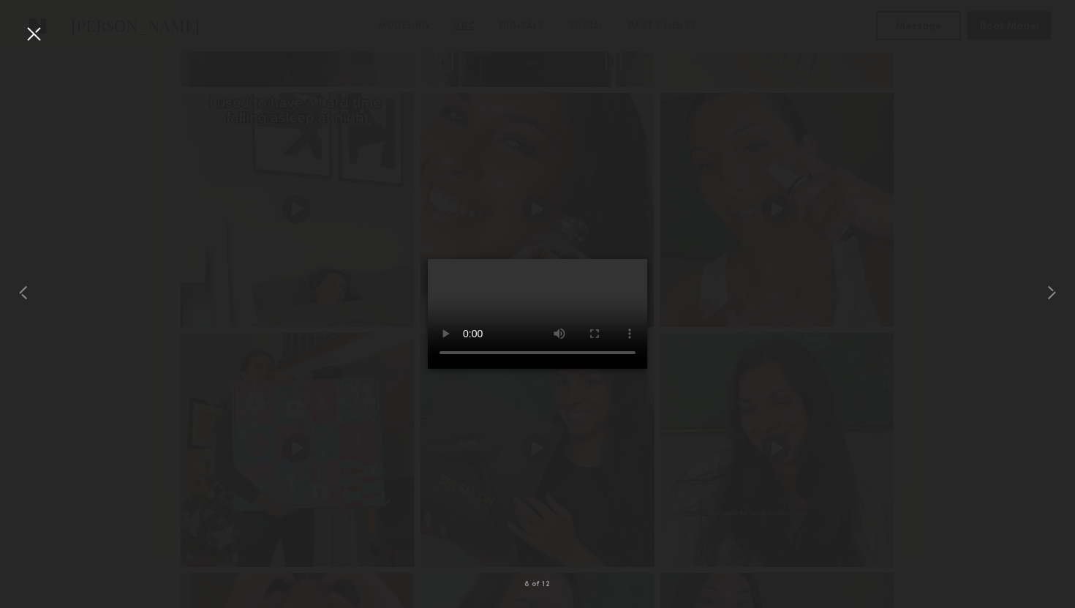
click at [1012, 195] on div at bounding box center [537, 292] width 1075 height 538
click at [32, 31] on div at bounding box center [33, 33] width 23 height 23
